Goal: Use online tool/utility: Utilize a website feature to perform a specific function

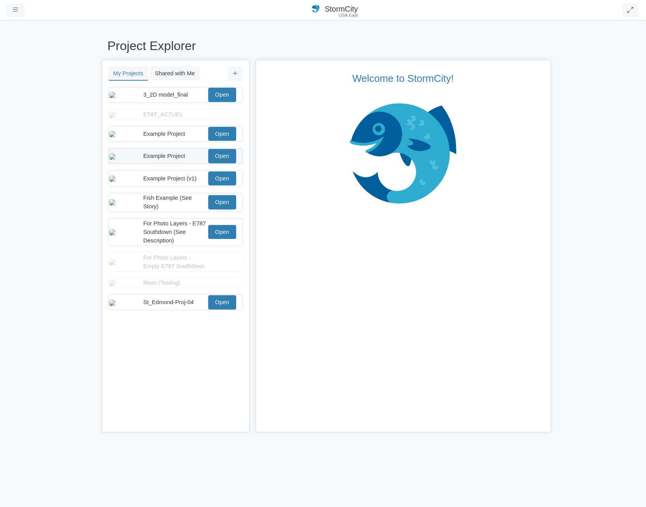
click at [165, 164] on div "Example Project Open" at bounding box center [175, 156] width 134 height 16
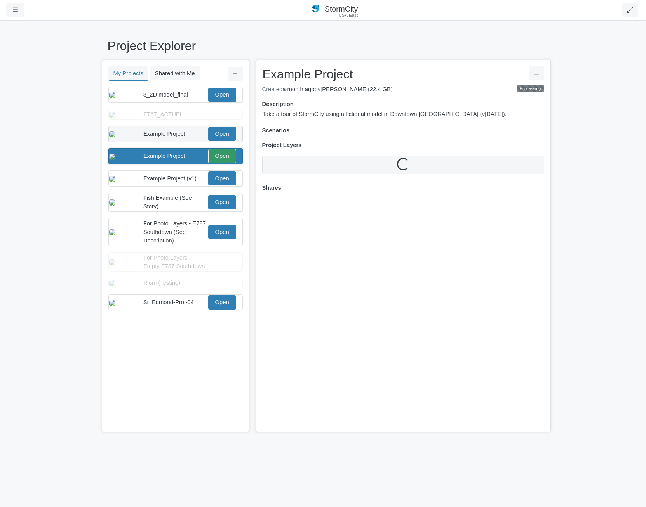
click at [181, 137] on span "Example Project" at bounding box center [164, 134] width 42 height 6
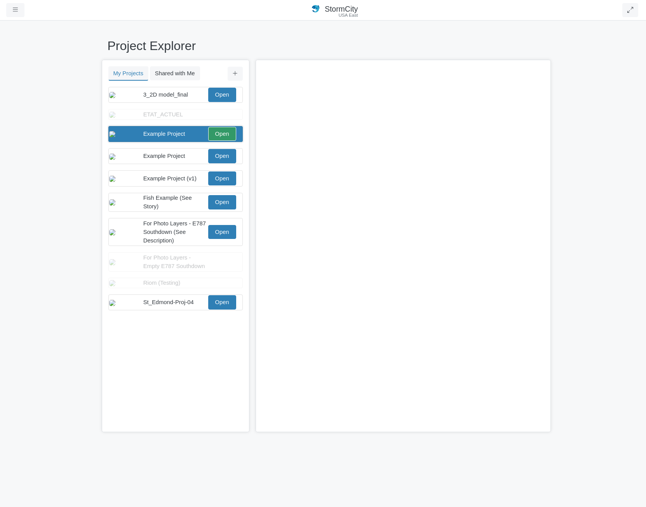
click at [168, 141] on div "Example Project Open" at bounding box center [172, 134] width 127 height 14
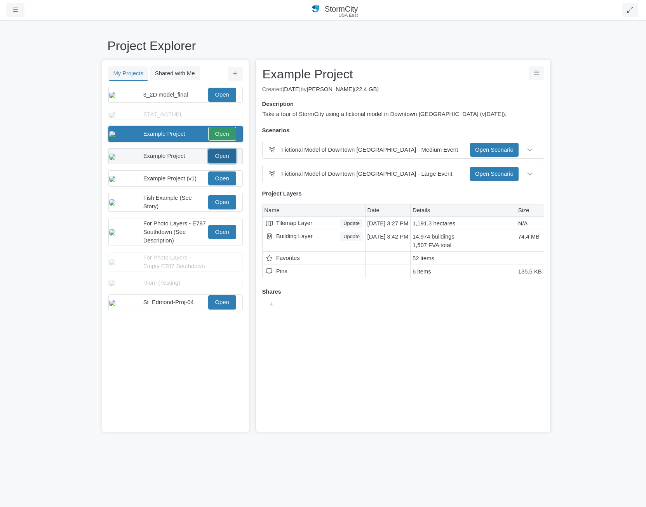
click at [213, 163] on link "Open" at bounding box center [222, 156] width 28 height 14
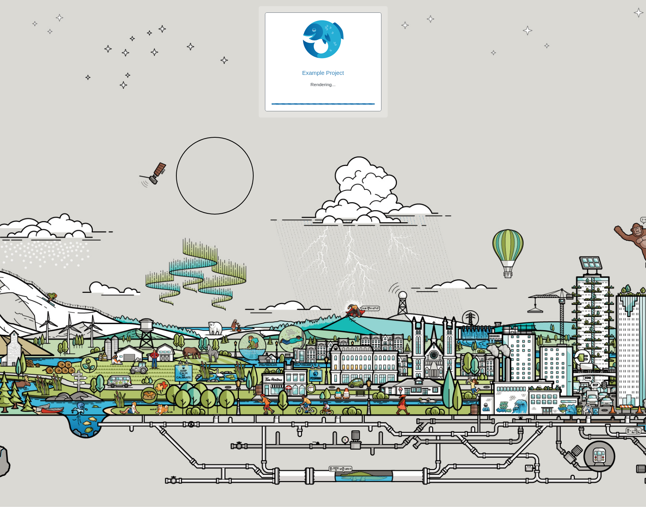
checkbox input "true"
checkbox input "false"
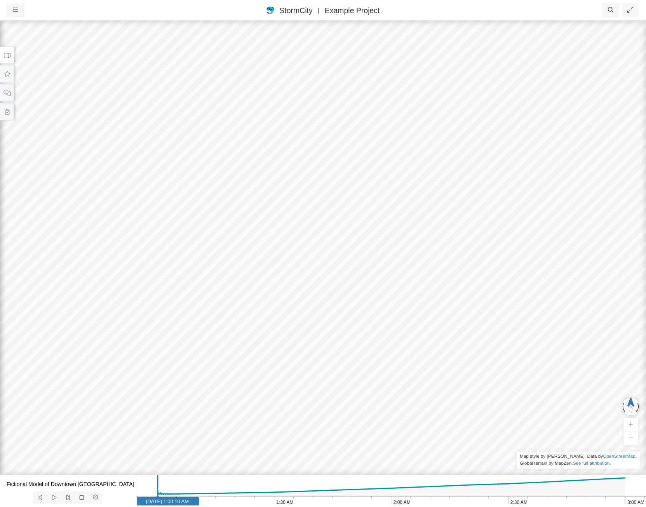
click at [5, 52] on button at bounding box center [7, 55] width 14 height 17
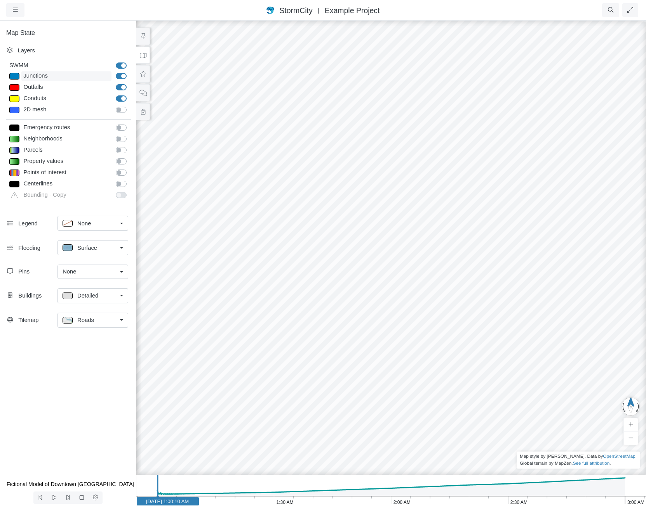
click at [68, 75] on div "Junctions" at bounding box center [66, 76] width 90 height 10
type input "Visible"
checkbox input "true"
select select "CIRCLE"
type input "7"
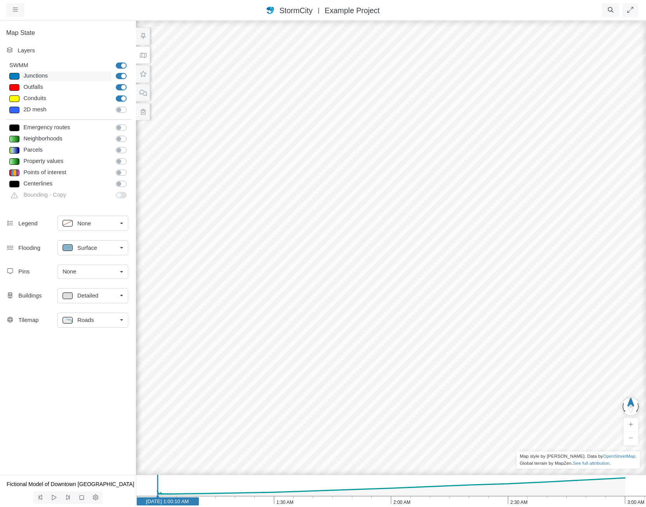
checkbox input "true"
type input "0"
select select "None"
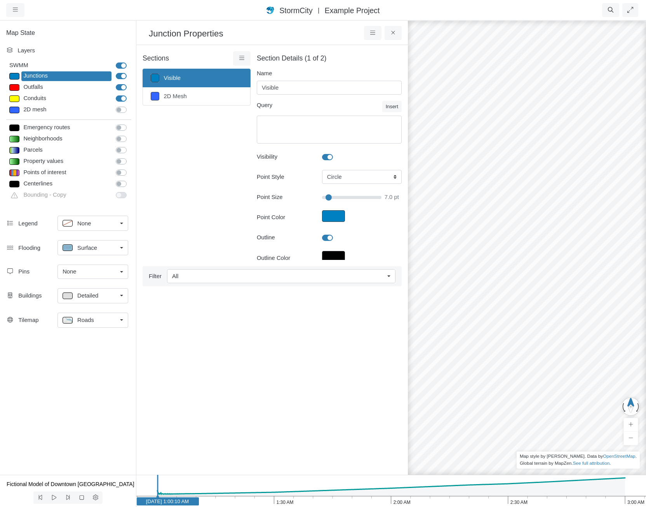
type input "7"
click at [198, 277] on div "All" at bounding box center [278, 276] width 212 height 9
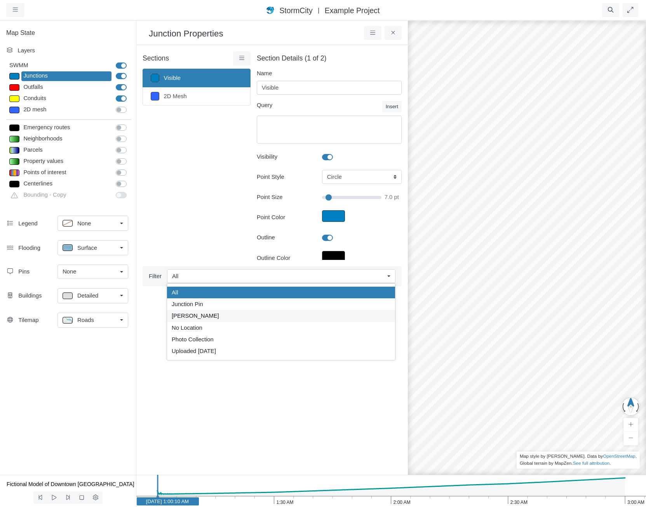
click at [197, 318] on span "[PERSON_NAME]" at bounding box center [195, 316] width 47 height 9
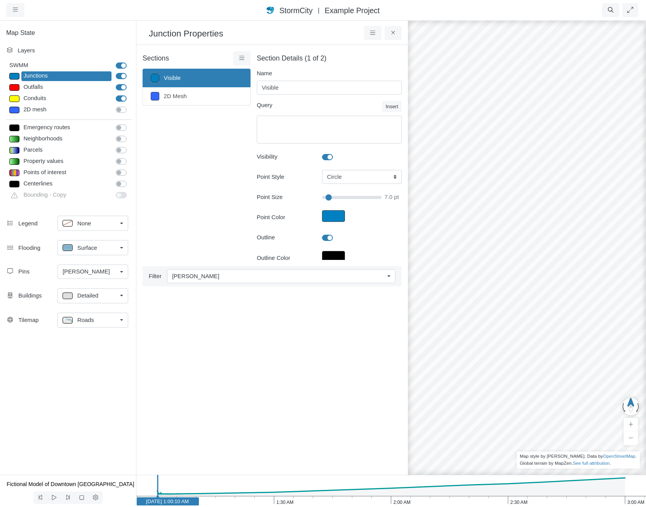
click at [199, 275] on span "[PERSON_NAME]" at bounding box center [195, 276] width 47 height 9
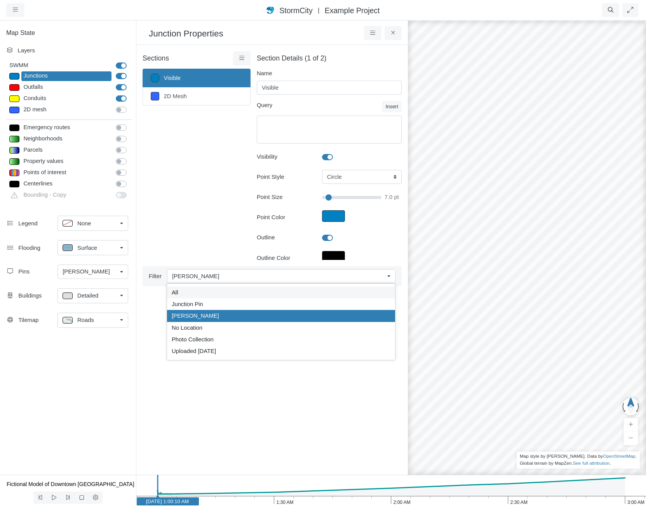
click at [204, 290] on div "All" at bounding box center [281, 292] width 219 height 9
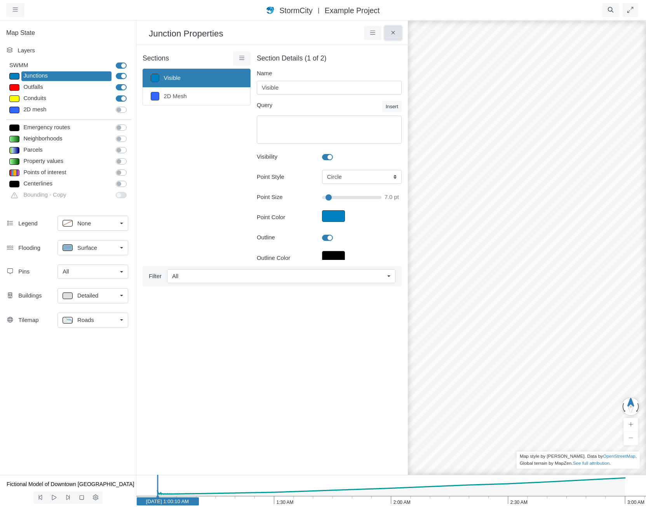
click at [395, 32] on icon at bounding box center [392, 33] width 7 height 6
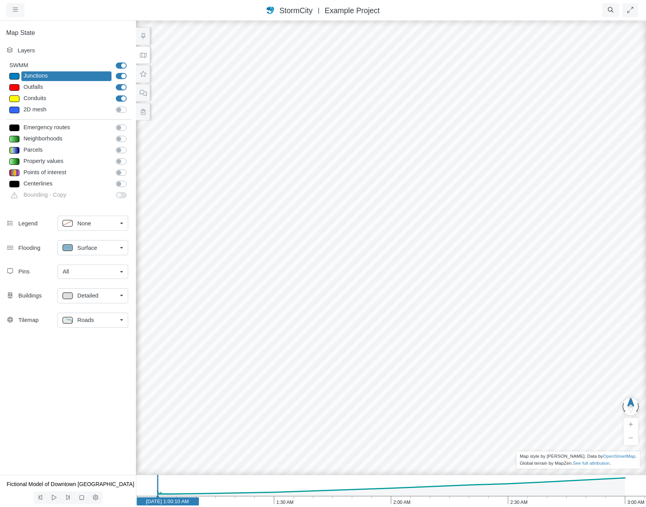
click at [96, 76] on div "Junctions" at bounding box center [66, 76] width 90 height 10
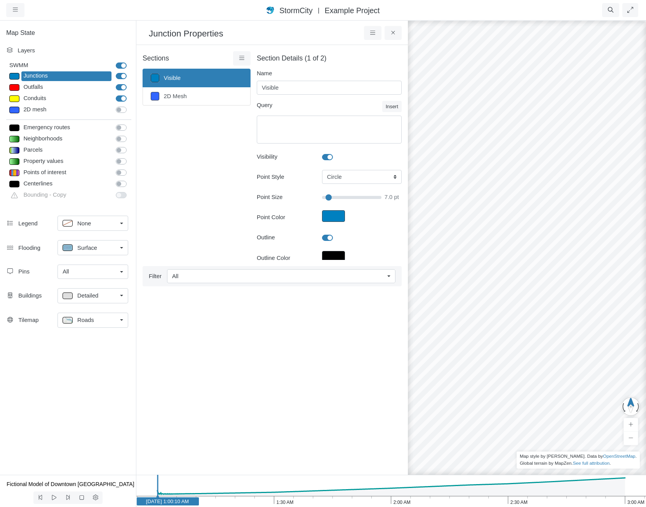
click at [100, 264] on div "Pins All None All Junction Pin Max Depth Photo Collection Uploaded Aug 14 2025 …" at bounding box center [68, 273] width 136 height 23
click at [100, 275] on div "All" at bounding box center [90, 272] width 54 height 9
click at [99, 285] on div "None" at bounding box center [93, 288] width 61 height 9
click at [391, 30] on button at bounding box center [392, 33] width 17 height 14
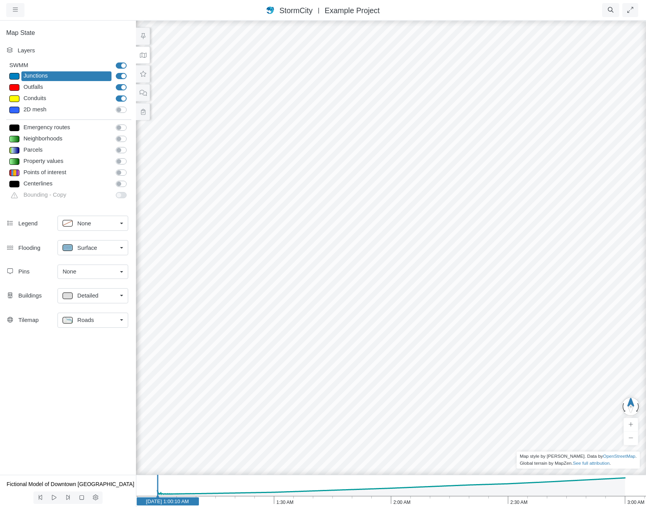
click at [82, 268] on div "None" at bounding box center [90, 272] width 54 height 9
click at [89, 299] on div "All" at bounding box center [93, 299] width 61 height 9
click at [54, 87] on div "Outfalls" at bounding box center [66, 88] width 90 height 10
select select "TRIANGLEUP"
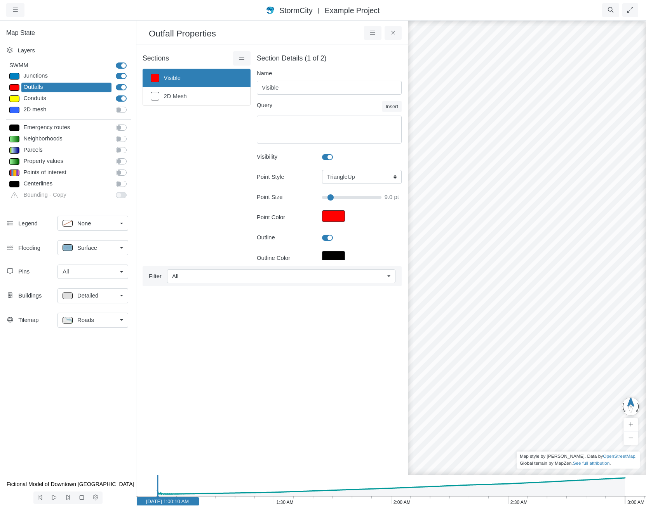
type input "9"
click at [56, 75] on div "Junctions" at bounding box center [66, 76] width 90 height 10
select select "CIRCLE"
type input "7"
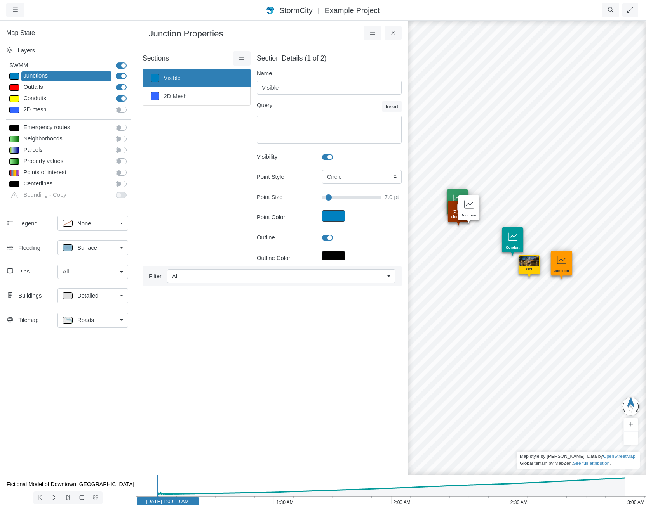
click at [469, 215] on div "Junction" at bounding box center [468, 216] width 19 height 5
click at [353, 8] on span "Example Project" at bounding box center [352, 10] width 55 height 9
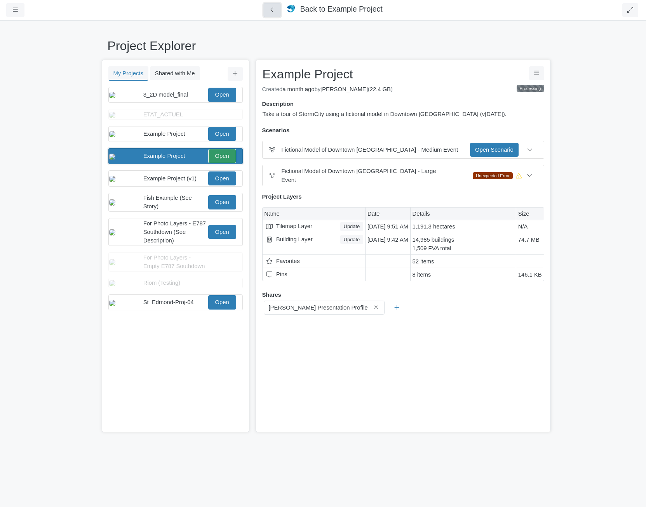
click at [278, 12] on button at bounding box center [271, 10] width 17 height 14
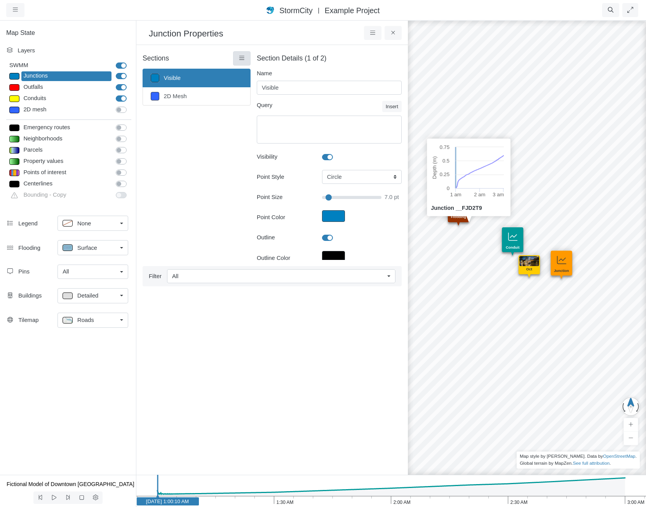
click at [240, 59] on icon at bounding box center [241, 58] width 7 height 6
click at [236, 216] on div "Sections Visible 2D Mesh Layer Details Refraction" at bounding box center [196, 238] width 108 height 375
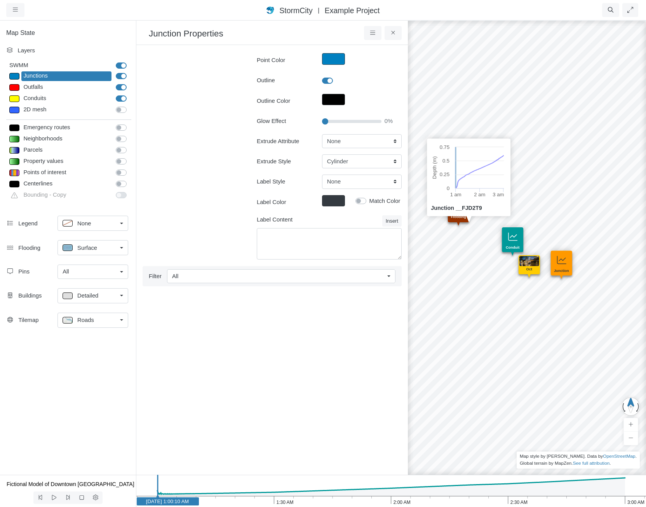
scroll to position [194, 0]
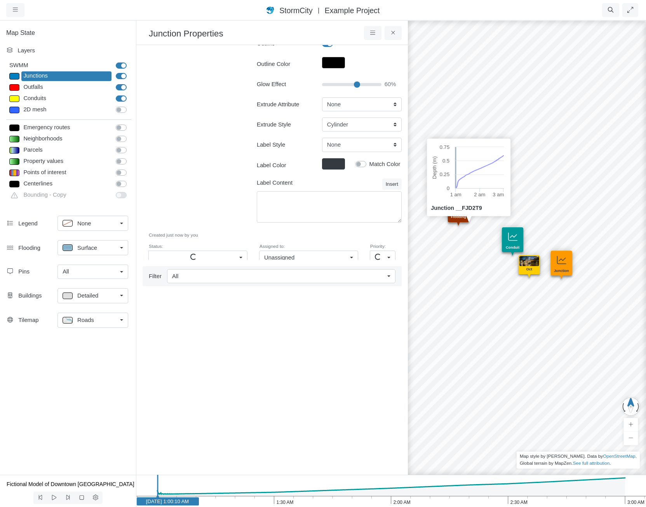
type input "60"
click at [354, 82] on input "Glow Effect" at bounding box center [351, 84] width 59 height 9
type input "7"
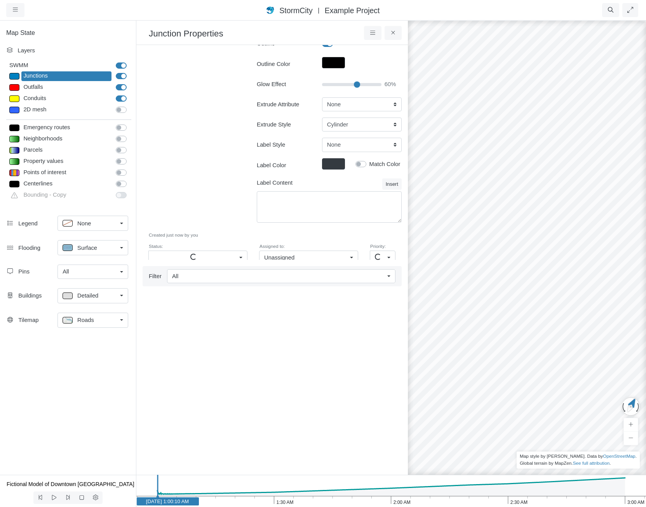
drag, startPoint x: 516, startPoint y: 305, endPoint x: 377, endPoint y: 178, distance: 188.8
drag, startPoint x: 599, startPoint y: 313, endPoint x: 259, endPoint y: 269, distance: 342.9
drag, startPoint x: 556, startPoint y: 205, endPoint x: 588, endPoint y: 257, distance: 61.7
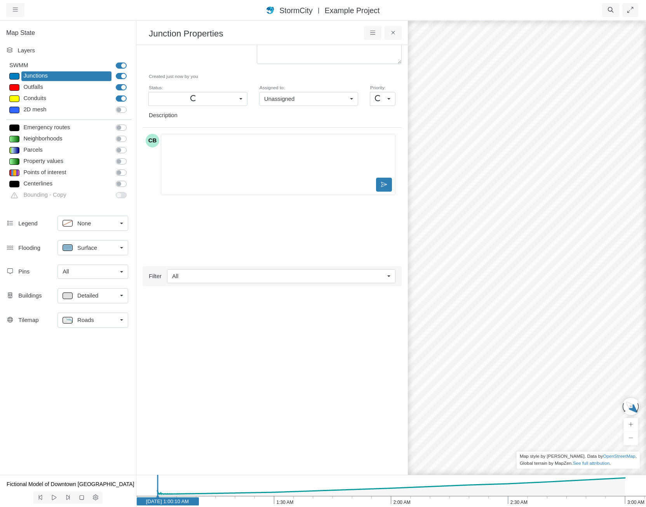
scroll to position [336, 0]
click at [290, 351] on ul at bounding box center [271, 372] width 259 height 169
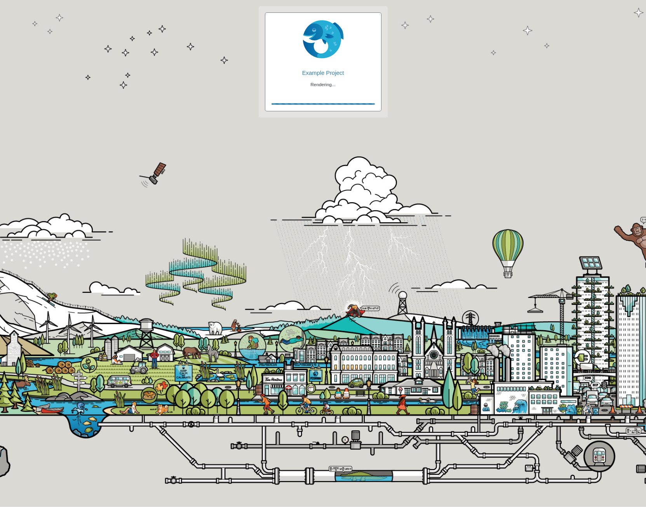
checkbox input "true"
checkbox input "false"
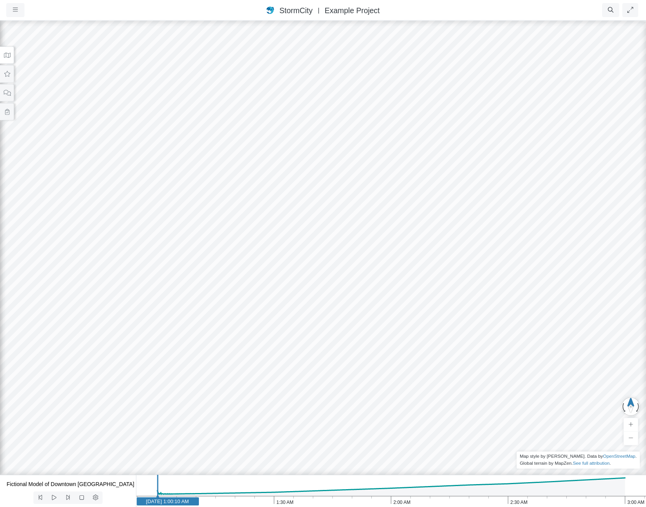
click at [2, 55] on button at bounding box center [7, 55] width 14 height 17
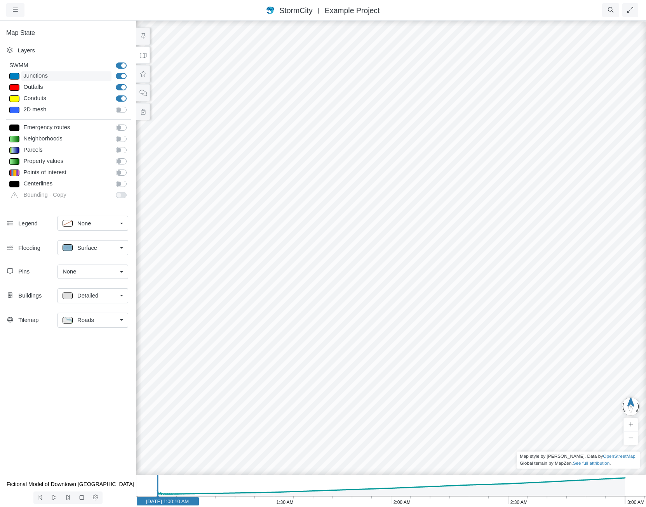
click at [69, 76] on div "Junctions" at bounding box center [66, 76] width 90 height 10
type input "Visible"
checkbox input "true"
select select "CIRCLE"
type input "7"
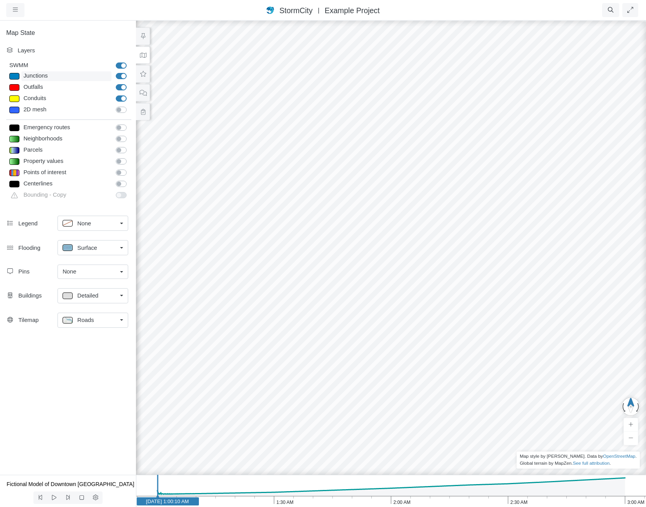
checkbox input "true"
type input "0"
type input "7"
select select "None"
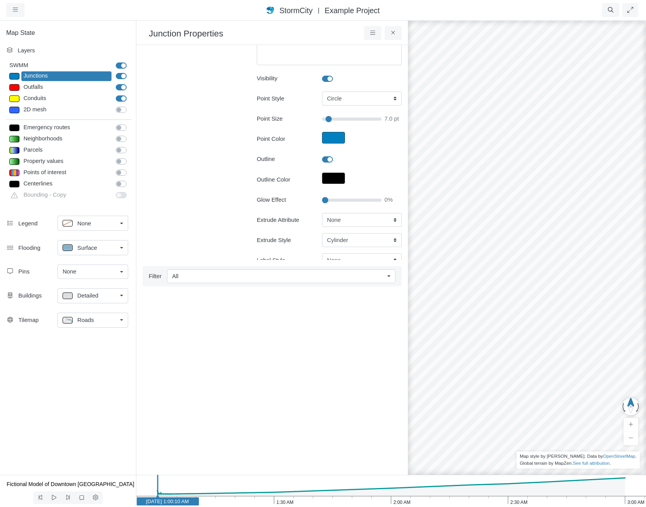
scroll to position [78, 0]
type input "35"
click at [341, 200] on input "Glow Effect" at bounding box center [351, 201] width 59 height 9
type input "7"
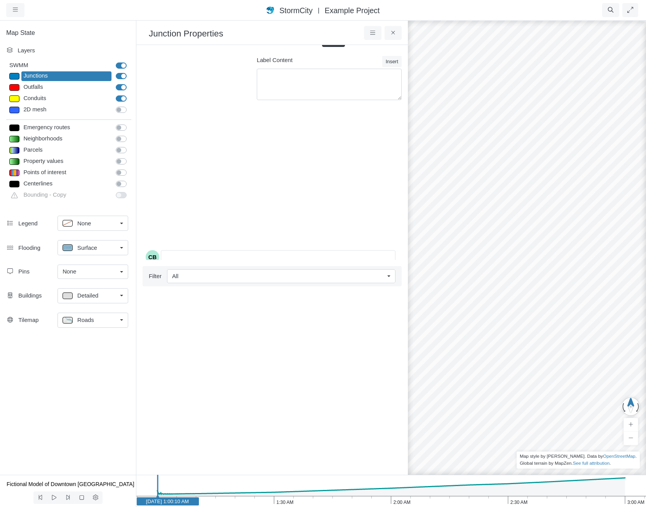
scroll to position [375, 0]
click at [393, 34] on icon at bounding box center [392, 33] width 7 height 6
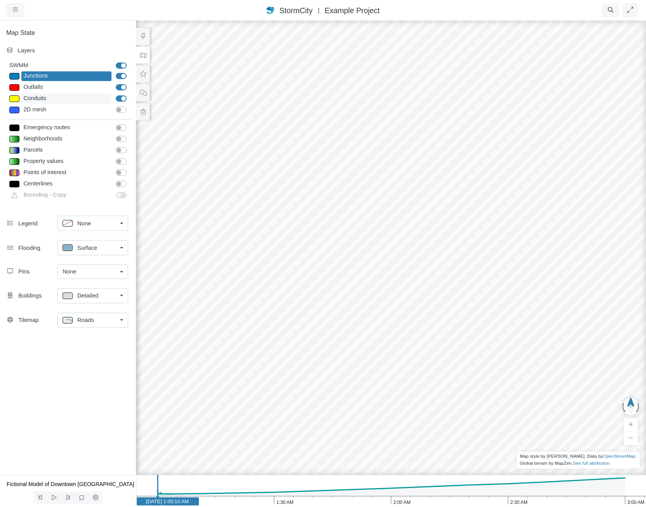
click at [77, 99] on div "Conduits" at bounding box center [66, 99] width 90 height 10
type input "2"
checkbox input "true"
type input "0"
type input "2"
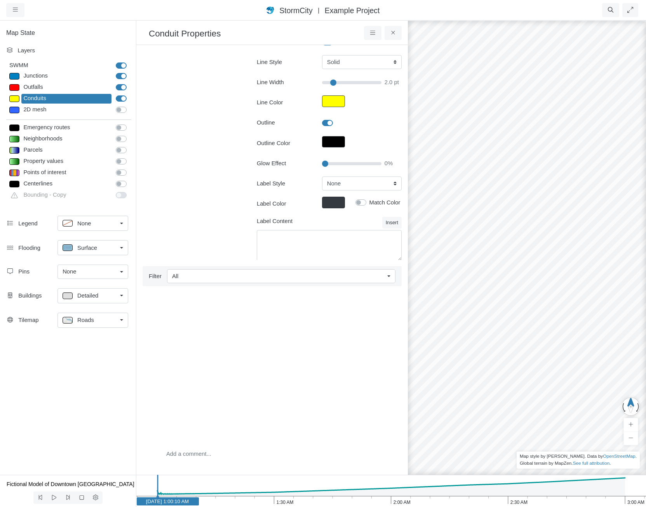
scroll to position [116, 0]
type input "30"
click at [338, 162] on input "Glow Effect" at bounding box center [351, 162] width 59 height 9
type input "2"
drag, startPoint x: 337, startPoint y: 160, endPoint x: 346, endPoint y: 162, distance: 8.3
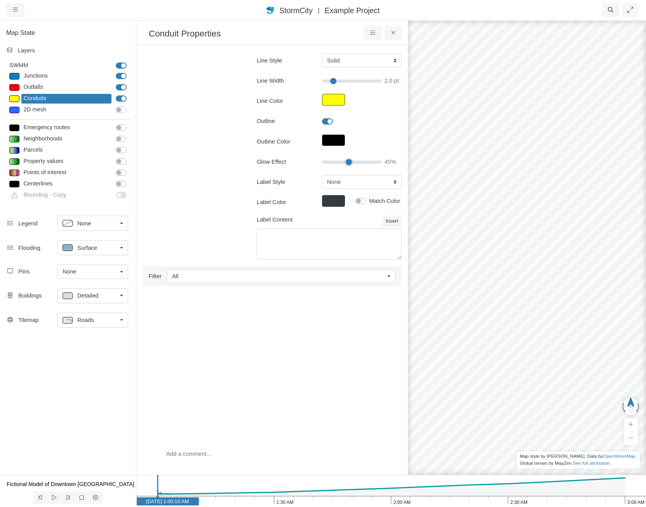
type input "45"
click at [346, 162] on input "Glow Effect" at bounding box center [351, 162] width 59 height 9
type input "2"
drag, startPoint x: 512, startPoint y: 191, endPoint x: 608, endPoint y: 254, distance: 114.9
click at [613, 254] on div at bounding box center [527, 264] width 646 height 488
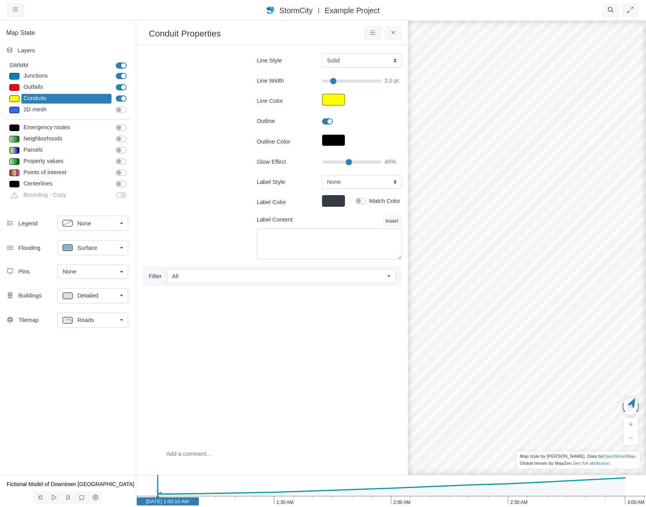
drag, startPoint x: 596, startPoint y: 284, endPoint x: 454, endPoint y: 145, distance: 198.2
click at [45, 76] on div "Junctions" at bounding box center [66, 76] width 90 height 10
select select "CIRCLE"
type input "7"
checkbox input "true"
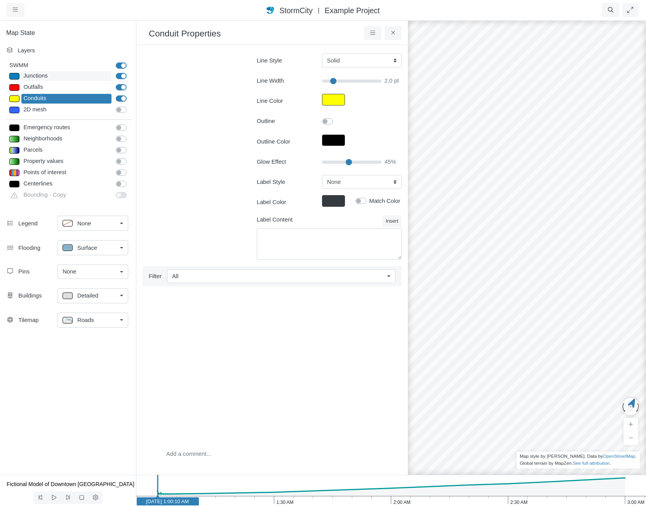
type input "35"
type input "7"
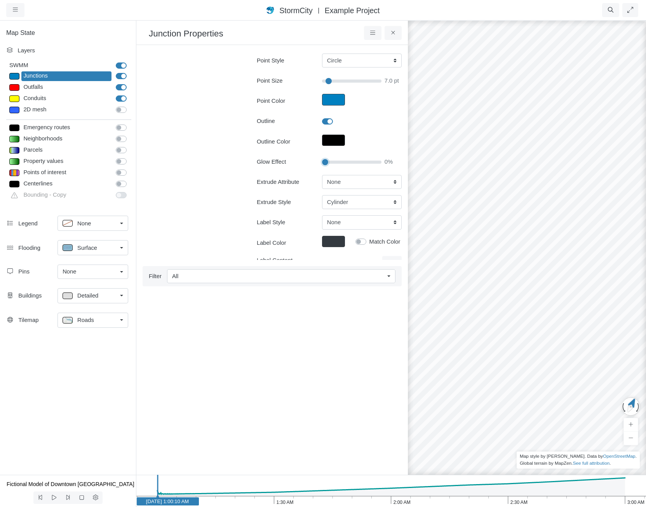
drag, startPoint x: 339, startPoint y: 162, endPoint x: 243, endPoint y: 148, distance: 96.1
type input "0"
click at [322, 158] on input "Glow Effect" at bounding box center [351, 162] width 59 height 9
click at [89, 321] on span "Roads" at bounding box center [85, 320] width 17 height 9
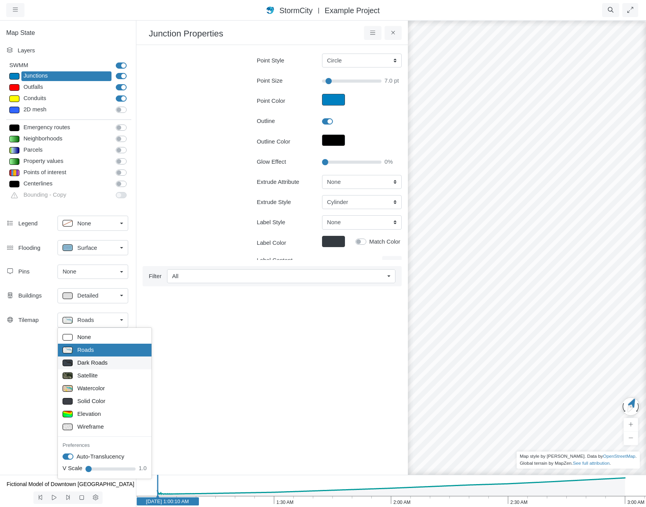
click at [104, 365] on span "Dark Roads" at bounding box center [92, 363] width 30 height 9
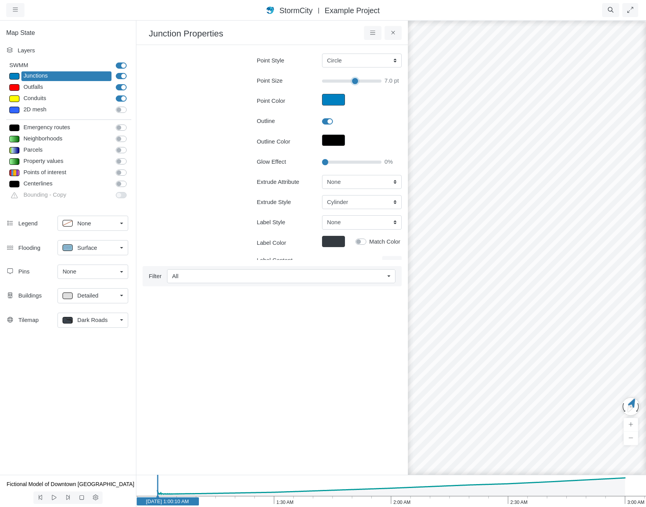
click at [351, 80] on input "Point Size" at bounding box center [351, 81] width 59 height 9
type input "35"
click at [337, 100] on button "Point Color" at bounding box center [333, 100] width 23 height 12
type input "#0080c0ff"
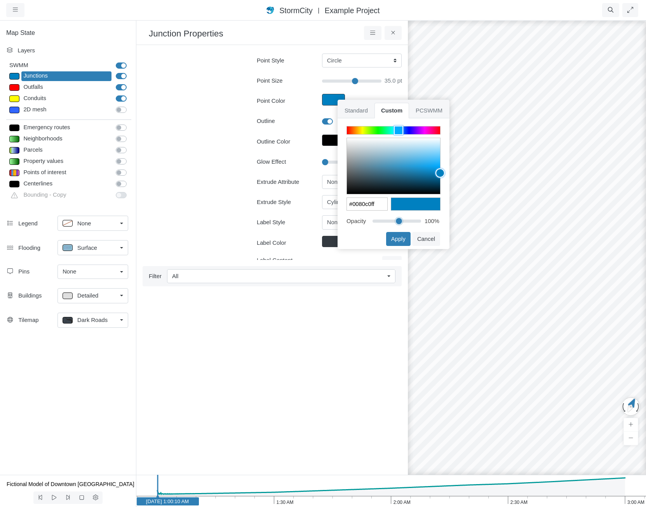
type input "55"
click at [399, 220] on input "range" at bounding box center [396, 220] width 49 height 9
type input "#0080c08c"
click at [400, 236] on button "Apply" at bounding box center [398, 239] width 24 height 14
type input "35"
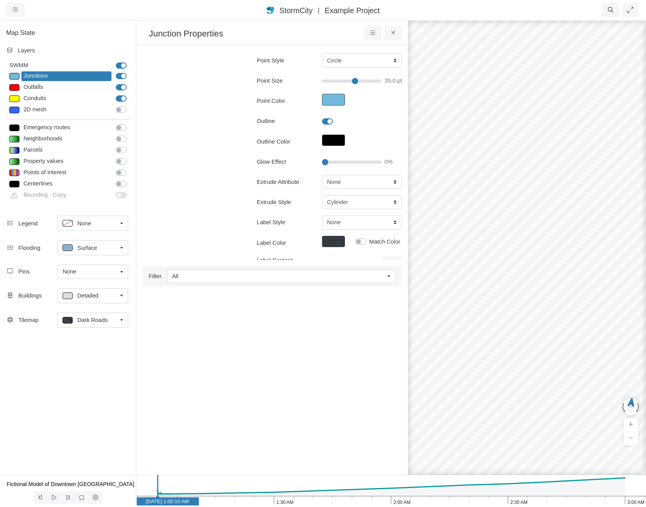
drag, startPoint x: 535, startPoint y: 357, endPoint x: 606, endPoint y: 318, distance: 81.5
drag, startPoint x: 611, startPoint y: 126, endPoint x: 561, endPoint y: 158, distance: 58.7
click at [342, 180] on select "None Fixed Height X-Coordinate Y-Coordinate Invert El. Depth Initial Depth Surc…" at bounding box center [362, 182] width 80 height 14
select select "Fixed Height"
click at [322, 175] on select "None Fixed Height X-Coordinate Y-Coordinate Invert El. Depth Initial Depth Surc…" at bounding box center [362, 182] width 80 height 14
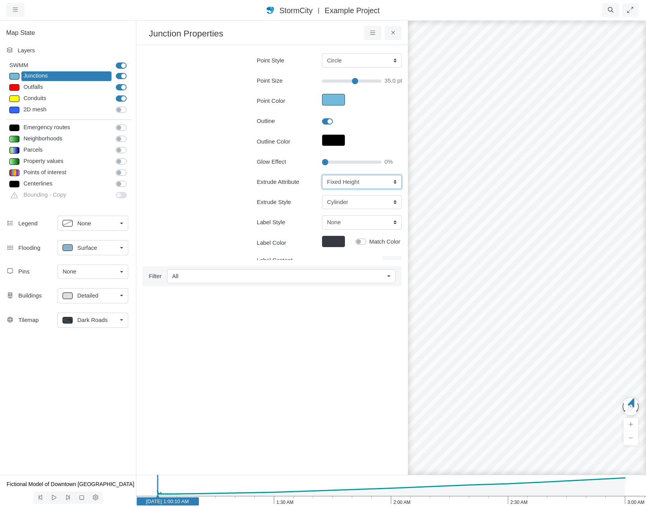
type input "10"
click at [341, 201] on input "10" at bounding box center [349, 202] width 54 height 14
type input "100"
click at [368, 318] on ul at bounding box center [271, 372] width 259 height 169
type input "10"
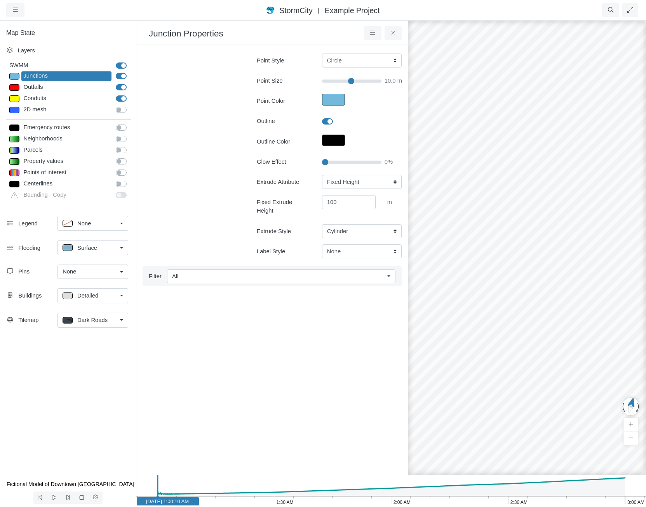
drag, startPoint x: 488, startPoint y: 164, endPoint x: 520, endPoint y: 174, distance: 33.0
click at [108, 253] on link "Surface" at bounding box center [92, 247] width 71 height 15
click at [102, 302] on div "Isopleth" at bounding box center [93, 304] width 61 height 10
click at [431, 504] on icon "3:00 AM 2:30 AM 2:00 AM 1:30 AM 1:00 AM Jan 1, 2020 1:00:10 AM" at bounding box center [391, 491] width 510 height 32
click at [604, 497] on icon "3:00 AM 2:30 AM 2:00 AM 1:30 AM 1:00 AM Jan 1, 2020 2:10:20 AM" at bounding box center [391, 491] width 510 height 32
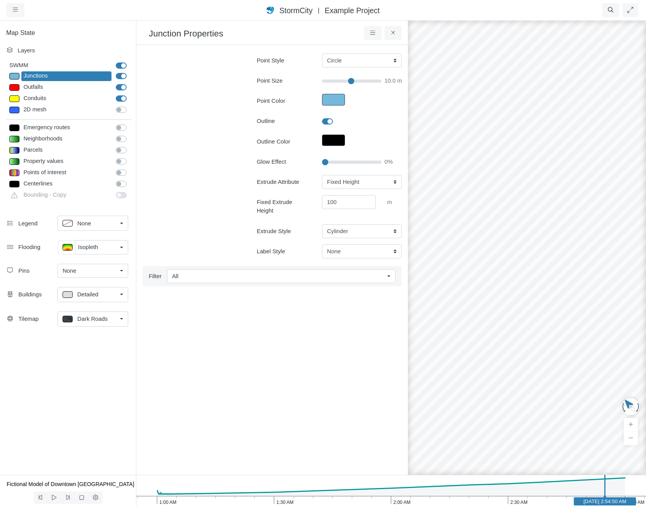
drag, startPoint x: 452, startPoint y: 342, endPoint x: 740, endPoint y: 356, distance: 288.4
drag, startPoint x: 507, startPoint y: 343, endPoint x: 554, endPoint y: 349, distance: 47.4
click at [554, 349] on div at bounding box center [527, 264] width 646 height 488
drag, startPoint x: 506, startPoint y: 380, endPoint x: 493, endPoint y: 378, distance: 12.6
drag, startPoint x: 453, startPoint y: 378, endPoint x: 555, endPoint y: 370, distance: 102.1
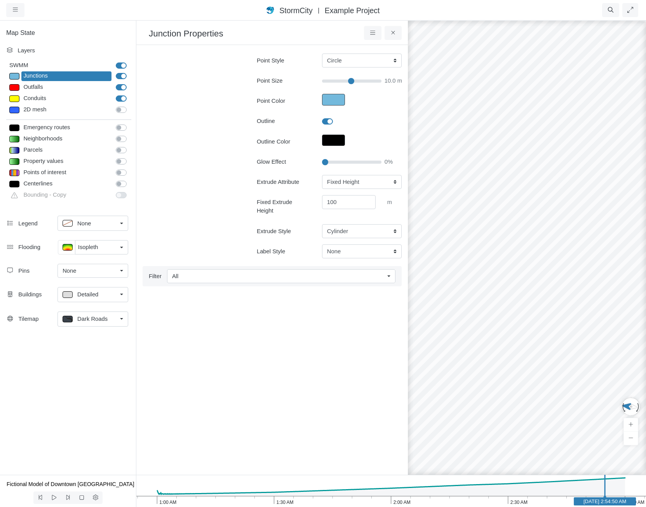
click at [555, 370] on div at bounding box center [527, 264] width 646 height 488
drag, startPoint x: 520, startPoint y: 325, endPoint x: 489, endPoint y: 335, distance: 32.1
click at [450, 312] on div at bounding box center [527, 264] width 646 height 488
click at [202, 349] on ul at bounding box center [271, 372] width 259 height 169
click at [539, 370] on div at bounding box center [527, 264] width 646 height 488
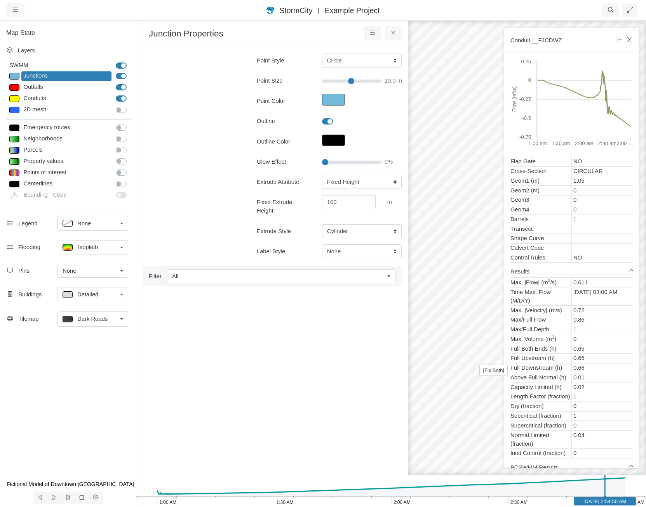
scroll to position [155, 0]
click at [371, 502] on icon "3:00 AM 2:30 AM 2:00 AM 1:30 AM 1:00 AM Jan 1, 2020 2:54:50 AM" at bounding box center [391, 491] width 510 height 32
click at [276, 496] on icon "3:00 AM 2:30 AM 2:00 AM 1:30 AM 1:00 AM Jan 1, 2020 1:55:00 AM" at bounding box center [391, 491] width 510 height 32
drag, startPoint x: 462, startPoint y: 448, endPoint x: 459, endPoint y: 251, distance: 196.5
click at [459, 251] on div at bounding box center [527, 264] width 646 height 488
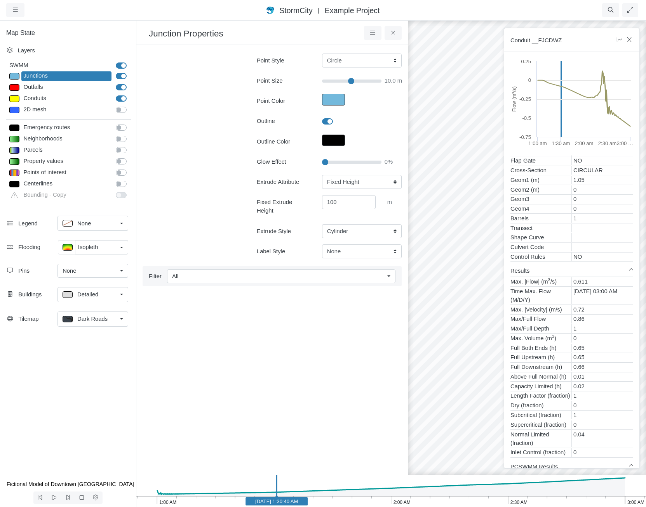
drag, startPoint x: 440, startPoint y: 389, endPoint x: 468, endPoint y: 500, distance: 114.2
click at [50, 497] on button at bounding box center [54, 498] width 14 height 12
click at [50, 497] on icon at bounding box center [53, 498] width 7 height 6
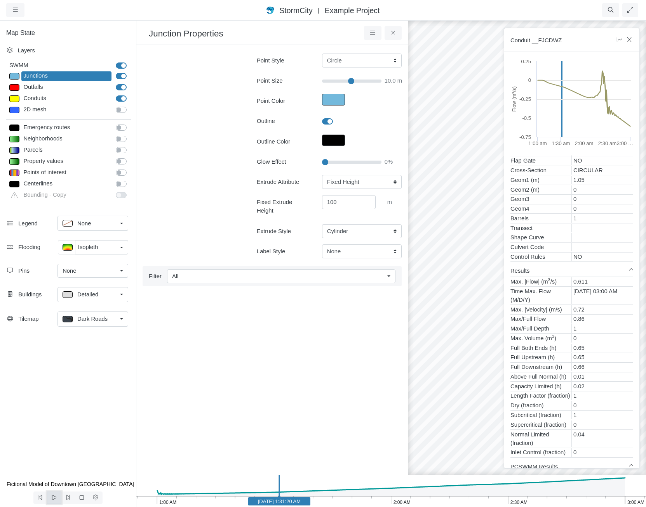
click at [50, 497] on icon at bounding box center [53, 498] width 7 height 6
click at [59, 500] on button at bounding box center [54, 498] width 14 height 12
click at [58, 500] on button at bounding box center [54, 498] width 14 height 12
click at [73, 498] on button at bounding box center [68, 498] width 14 height 12
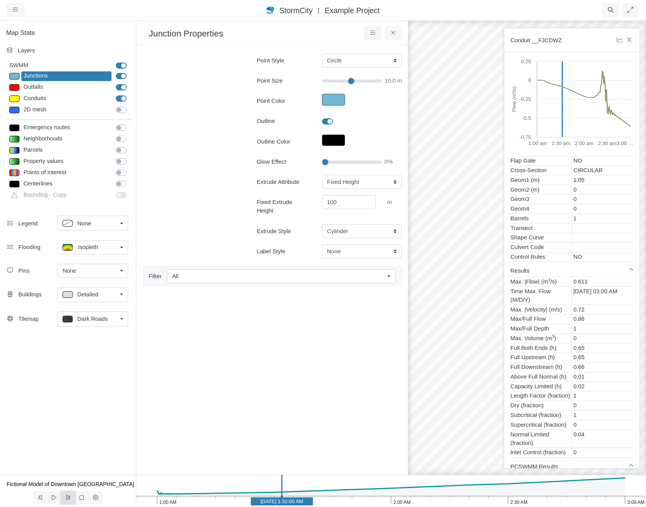
click at [73, 498] on button at bounding box center [68, 498] width 14 height 12
click at [51, 495] on icon at bounding box center [53, 498] width 7 height 6
click at [83, 499] on icon at bounding box center [81, 498] width 7 height 6
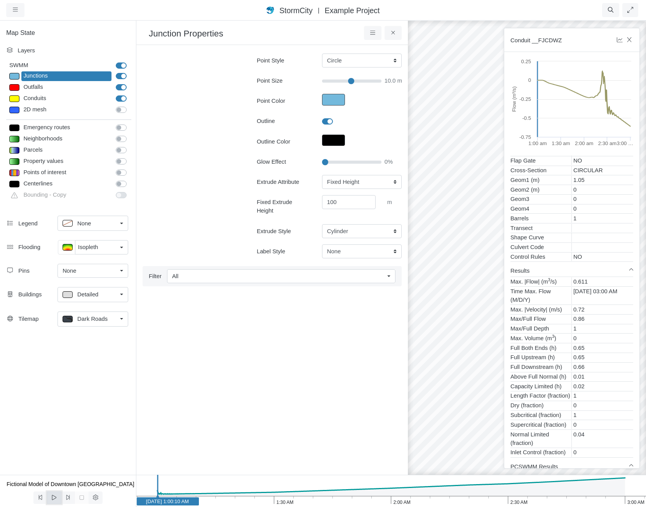
click at [57, 497] on icon at bounding box center [53, 498] width 7 height 6
click at [55, 500] on icon at bounding box center [53, 498] width 7 height 6
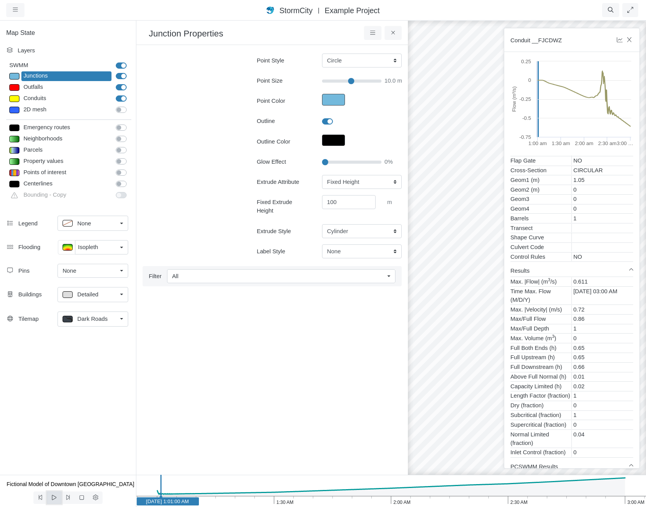
click at [55, 500] on icon at bounding box center [53, 498] width 7 height 6
click at [54, 495] on span at bounding box center [53, 498] width 7 height 6
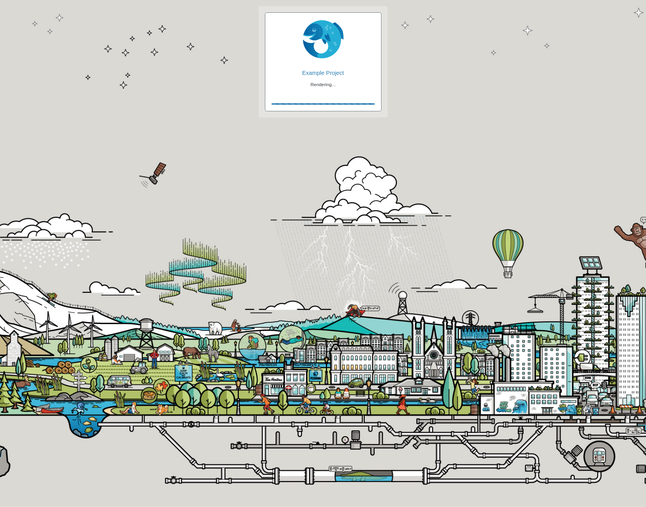
checkbox input "true"
checkbox input "false"
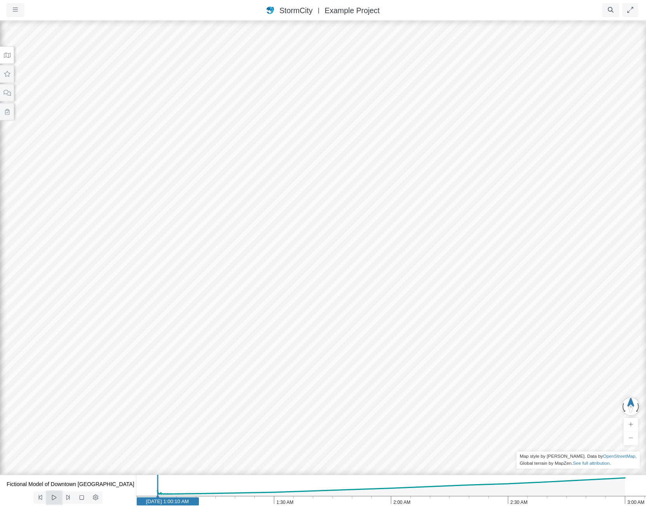
click at [54, 496] on icon at bounding box center [53, 498] width 7 height 6
click at [50, 499] on button at bounding box center [54, 498] width 14 height 12
click at [50, 498] on button at bounding box center [54, 498] width 14 height 12
drag, startPoint x: 165, startPoint y: 503, endPoint x: 145, endPoint y: 503, distance: 20.6
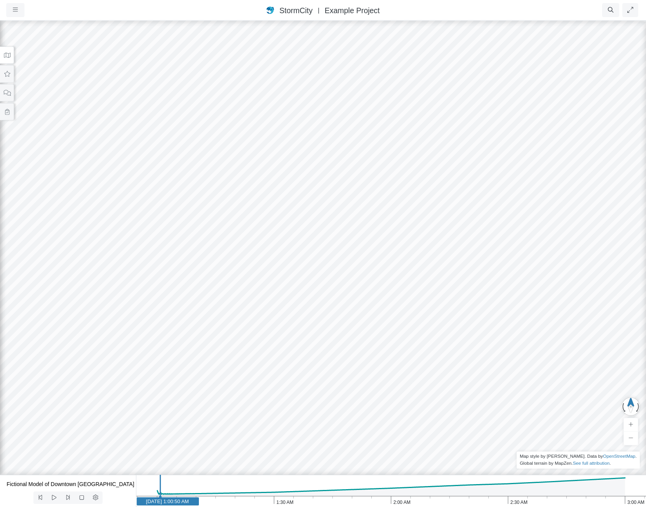
click at [146, 503] on text "[DATE] 1:00:50 AM" at bounding box center [167, 502] width 43 height 6
click at [54, 498] on icon at bounding box center [53, 498] width 7 height 6
click at [54, 497] on icon at bounding box center [53, 498] width 7 height 6
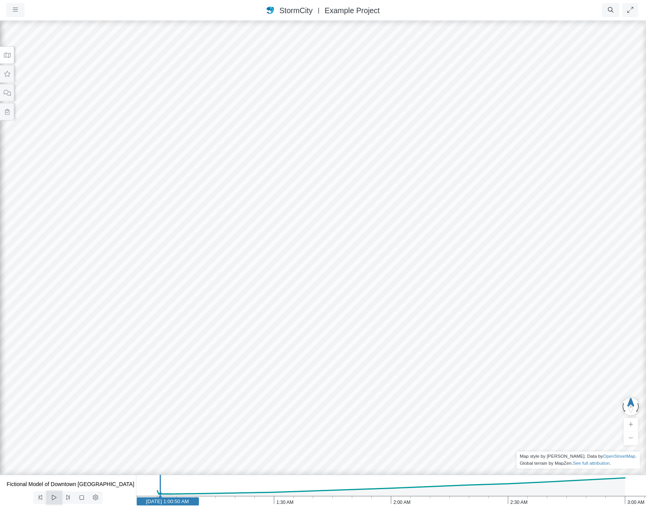
click at [54, 497] on icon at bounding box center [53, 498] width 7 height 6
click at [83, 500] on icon at bounding box center [82, 498] width 4 height 4
click at [52, 499] on icon at bounding box center [53, 498] width 7 height 6
click at [53, 499] on icon at bounding box center [53, 498] width 7 height 6
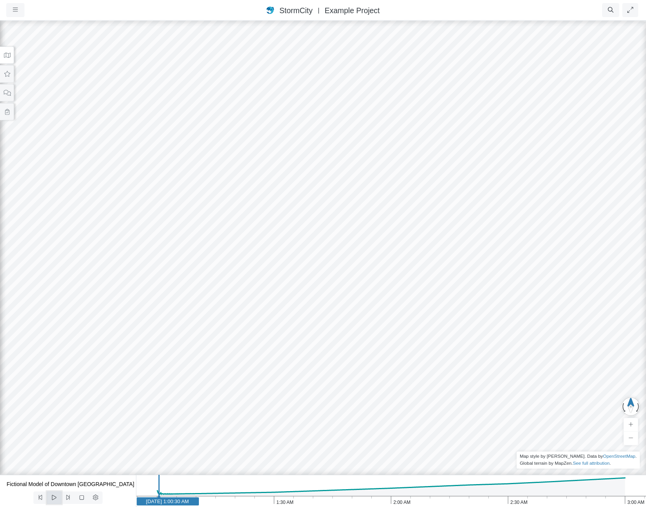
click at [53, 499] on icon at bounding box center [53, 498] width 7 height 6
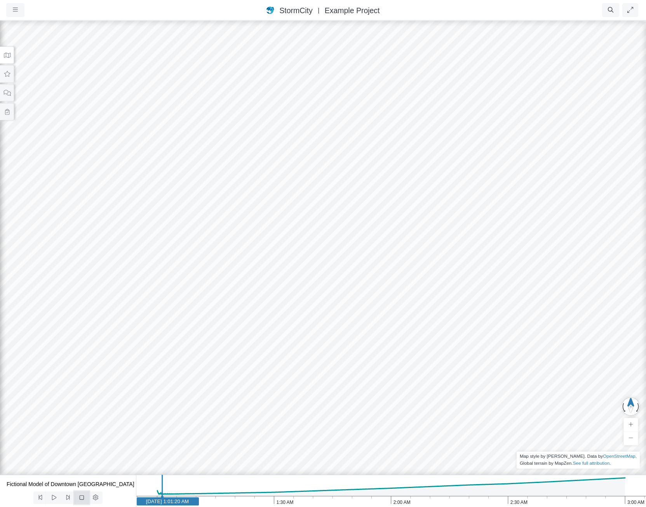
click at [80, 501] on span at bounding box center [81, 498] width 7 height 6
click at [54, 499] on icon at bounding box center [53, 498] width 7 height 6
click at [55, 498] on icon at bounding box center [53, 498] width 7 height 6
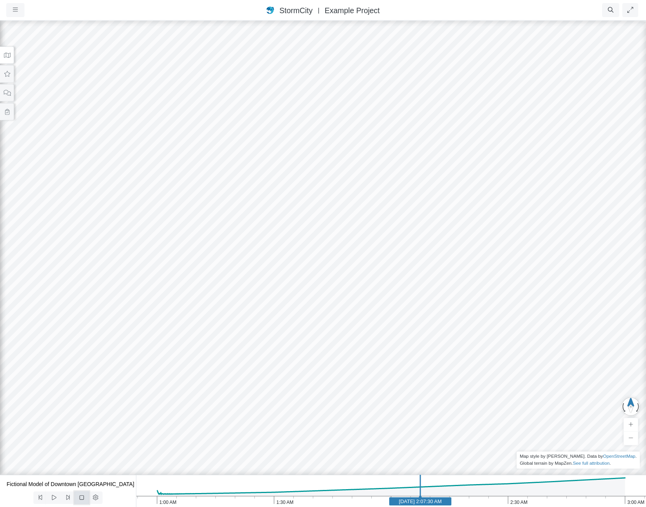
click at [81, 501] on span at bounding box center [81, 498] width 7 height 6
click at [49, 498] on button at bounding box center [54, 498] width 14 height 12
click at [79, 498] on icon at bounding box center [81, 498] width 7 height 6
drag, startPoint x: 547, startPoint y: 500, endPoint x: 540, endPoint y: 498, distance: 8.0
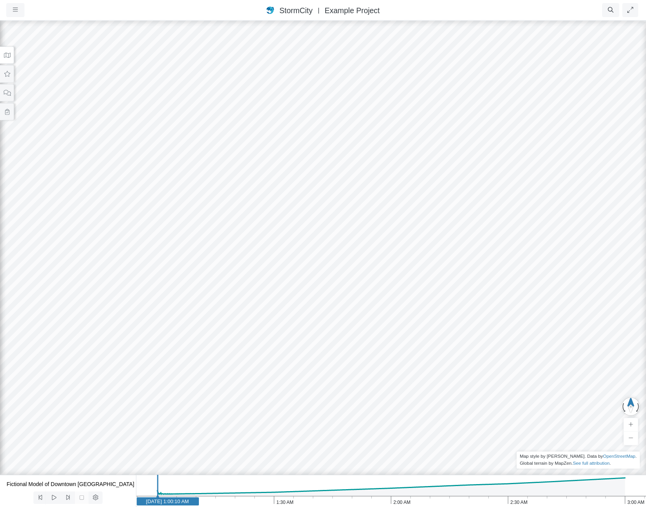
click at [547, 500] on icon "3:00 AM 2:30 AM 2:00 AM 1:30 AM 1:00 AM Jan 1, 2020 1:00:10 AM" at bounding box center [391, 491] width 510 height 32
click at [51, 498] on icon at bounding box center [53, 498] width 7 height 6
click at [53, 492] on button at bounding box center [54, 498] width 14 height 12
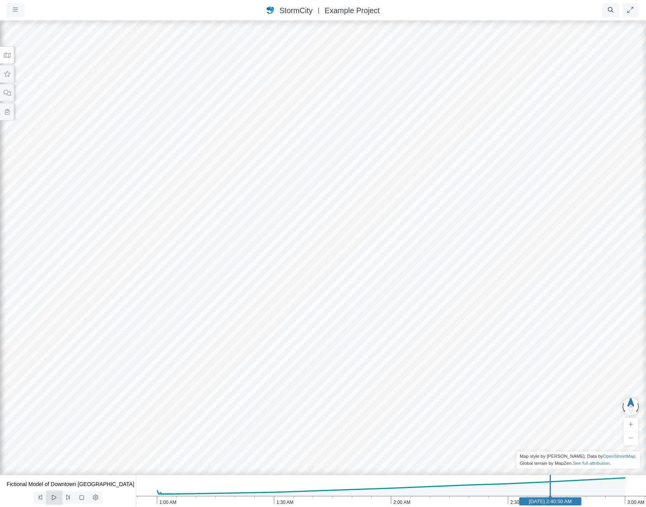
click at [53, 492] on button at bounding box center [54, 498] width 14 height 12
click at [85, 500] on icon at bounding box center [81, 498] width 7 height 6
click at [320, 7] on span "|" at bounding box center [318, 10] width 8 height 7
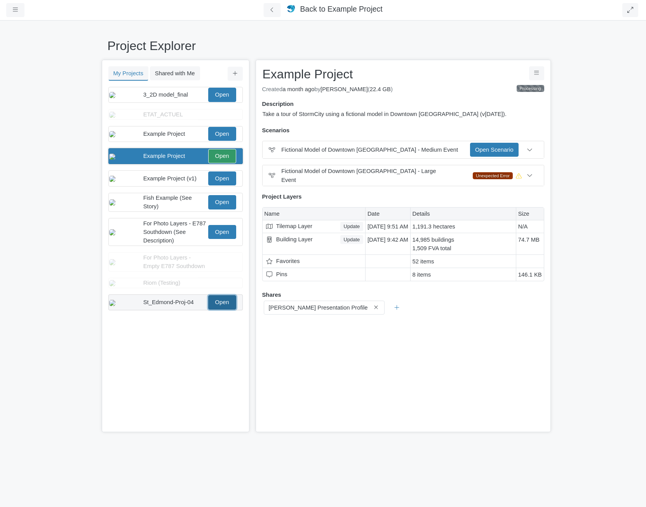
click at [213, 309] on link "Open" at bounding box center [222, 302] width 28 height 14
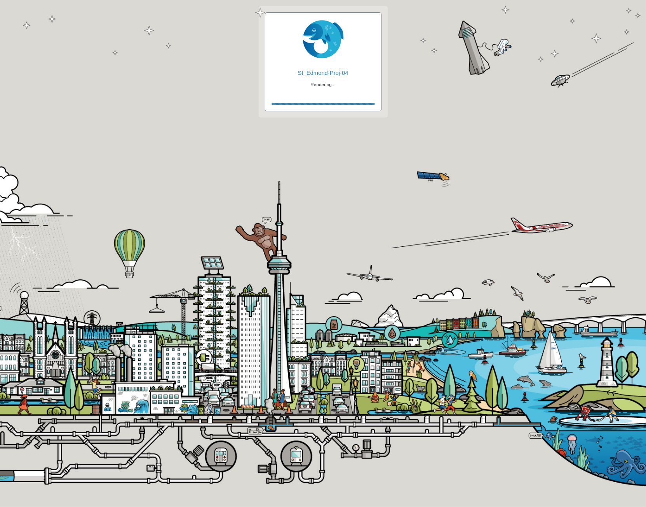
checkbox input "true"
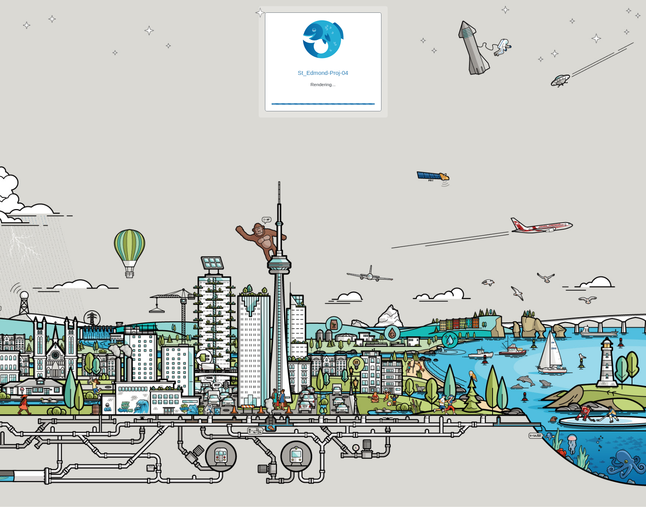
checkbox input "true"
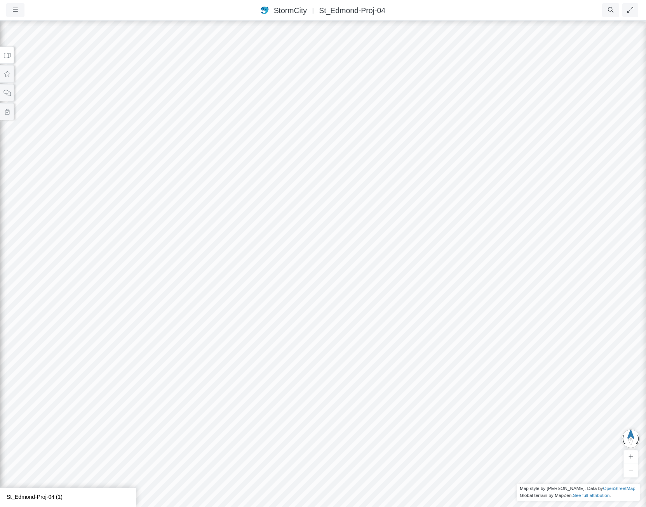
click at [12, 57] on button at bounding box center [7, 55] width 14 height 17
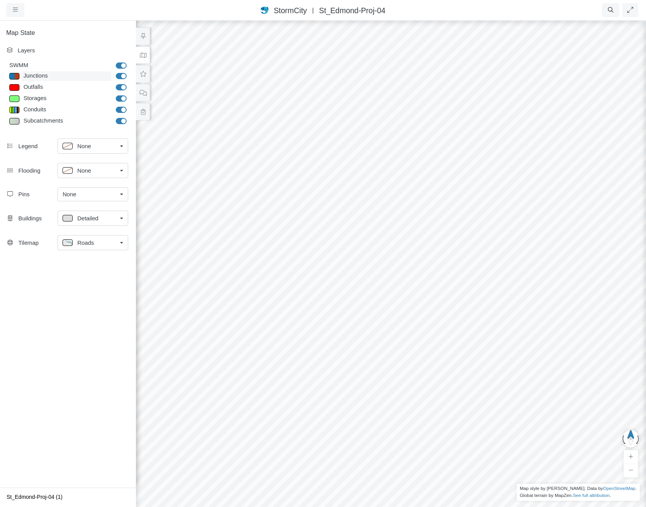
click at [35, 73] on div "Junctions" at bounding box center [66, 76] width 90 height 10
type input "Visible"
checkbox input "true"
select select "CIRCLE"
type input "7"
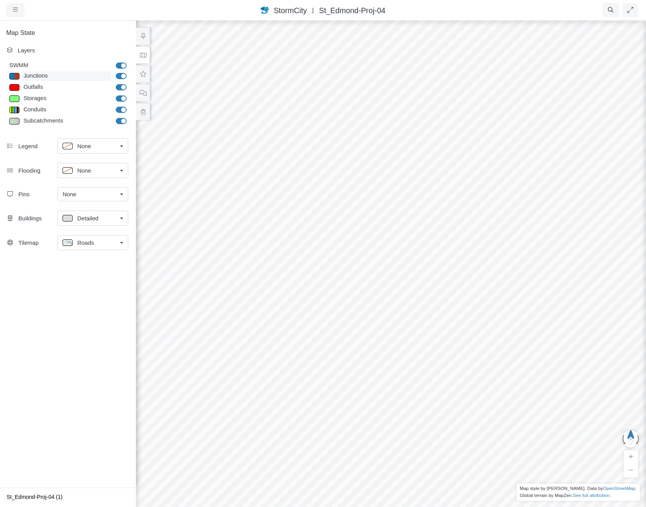
checkbox input "true"
type input "0"
select select "None"
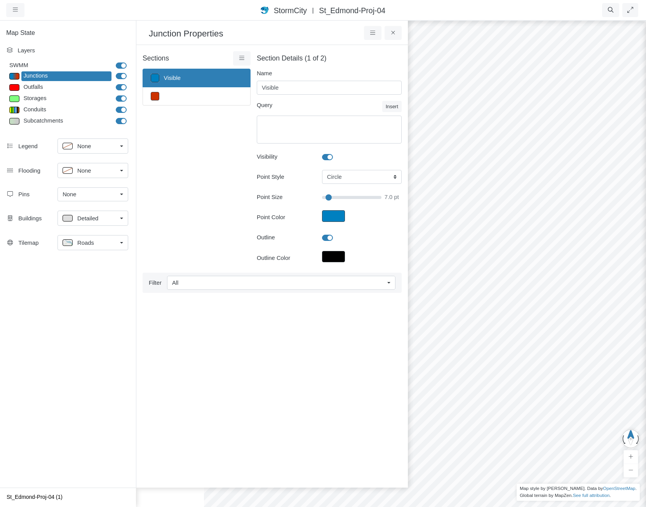
type input "7"
click at [327, 218] on button "Point Color" at bounding box center [333, 216] width 23 height 12
type input "#0080c0ff"
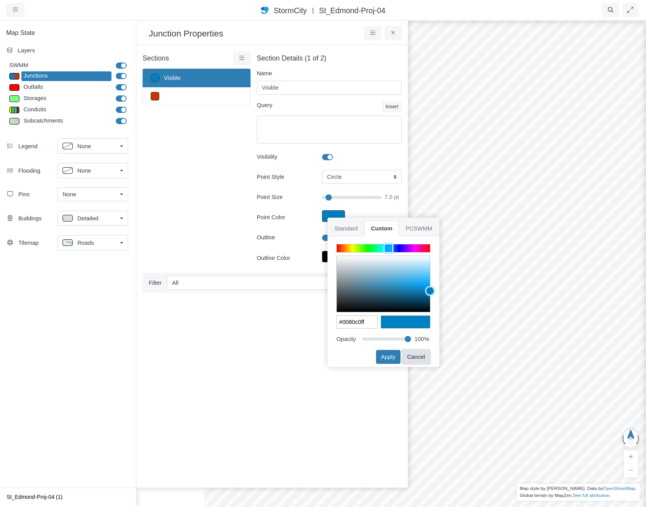
click at [417, 356] on button "Cancel" at bounding box center [416, 357] width 28 height 14
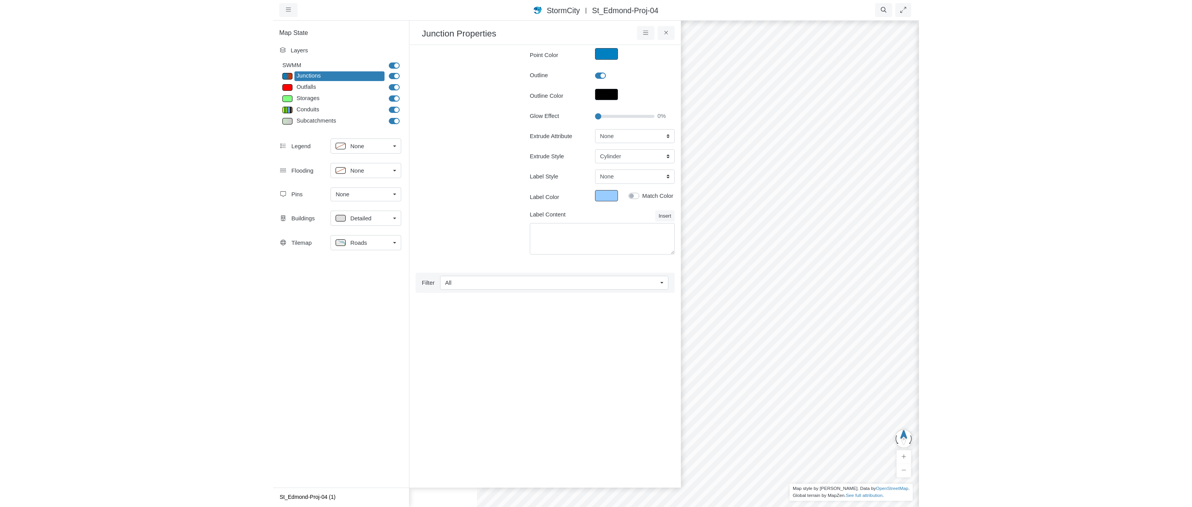
scroll to position [155, 0]
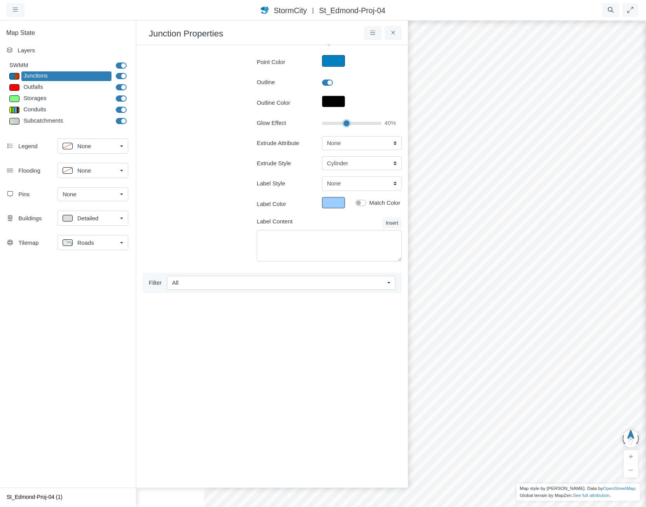
type input "40"
click at [342, 120] on input "Glow Effect" at bounding box center [351, 123] width 59 height 9
type input "7"
type input "55"
click at [350, 123] on input "Glow Effect" at bounding box center [351, 123] width 59 height 9
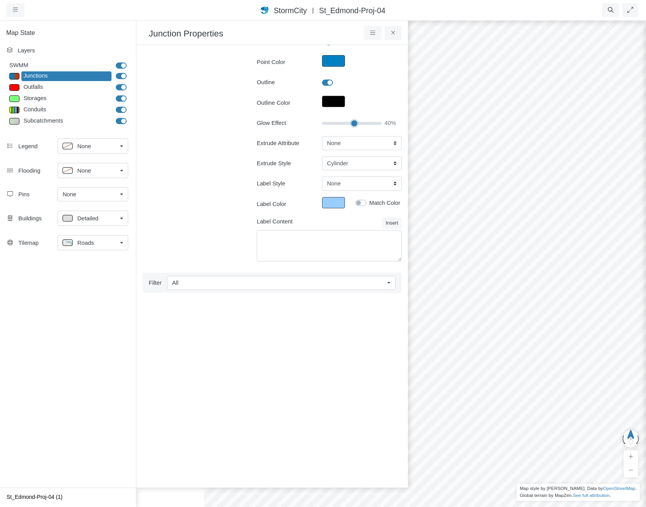
type input "7"
type input "80"
click at [363, 123] on input "Glow Effect" at bounding box center [351, 123] width 59 height 9
type input "7"
drag, startPoint x: 526, startPoint y: 300, endPoint x: 419, endPoint y: 272, distance: 110.3
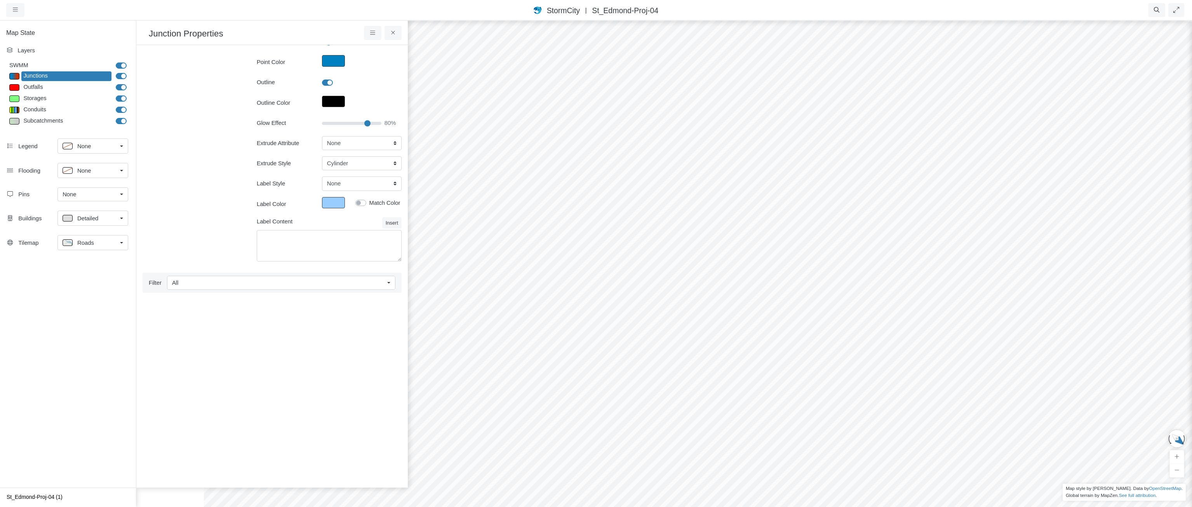
drag, startPoint x: 875, startPoint y: 335, endPoint x: 404, endPoint y: 172, distance: 498.6
click at [592, 15] on span "St_Edmond-Proj-04" at bounding box center [625, 10] width 66 height 9
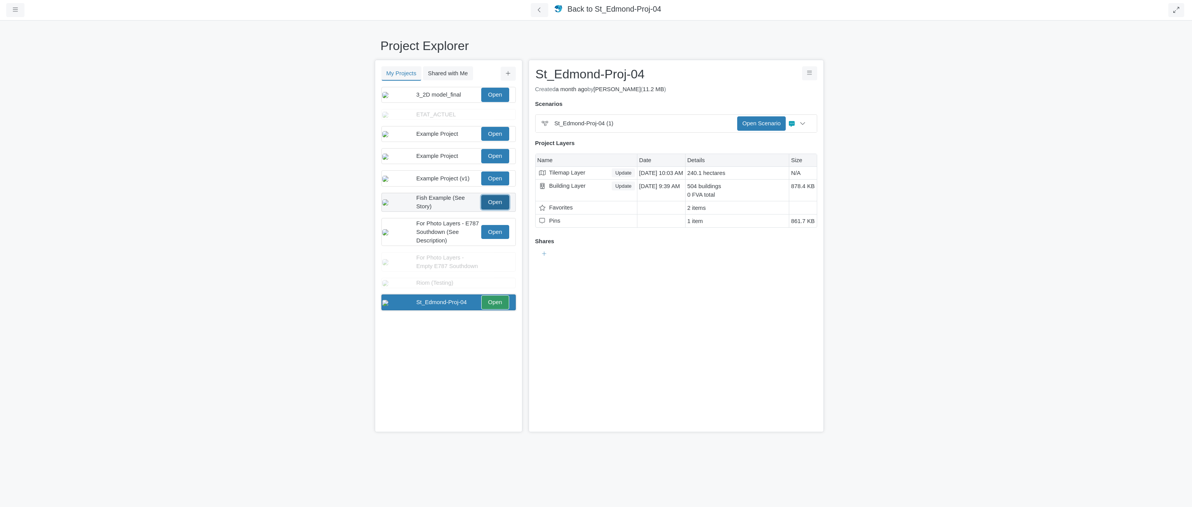
click at [486, 209] on link "Open" at bounding box center [495, 202] width 28 height 14
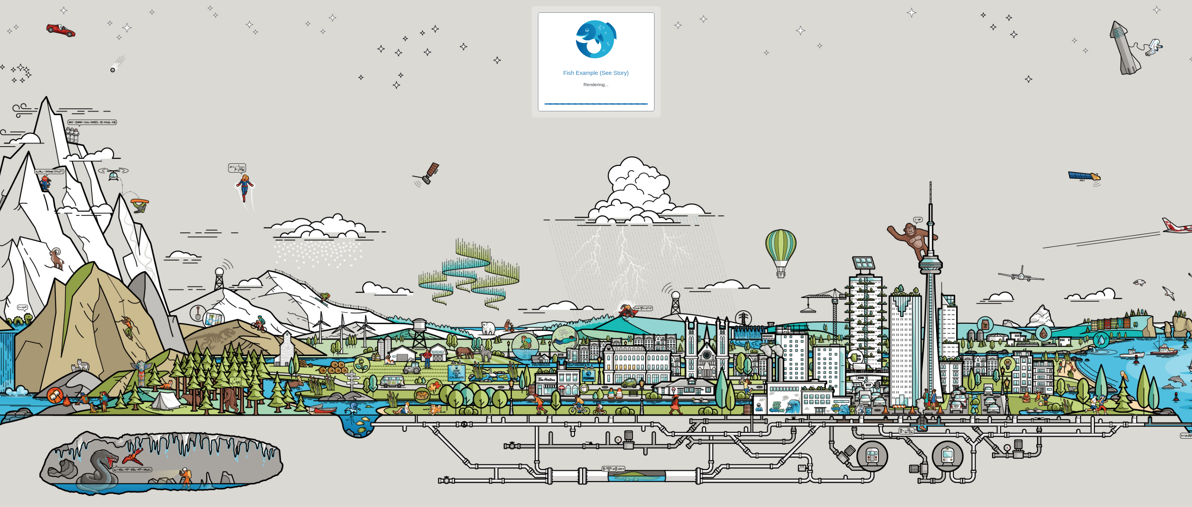
checkbox input "true"
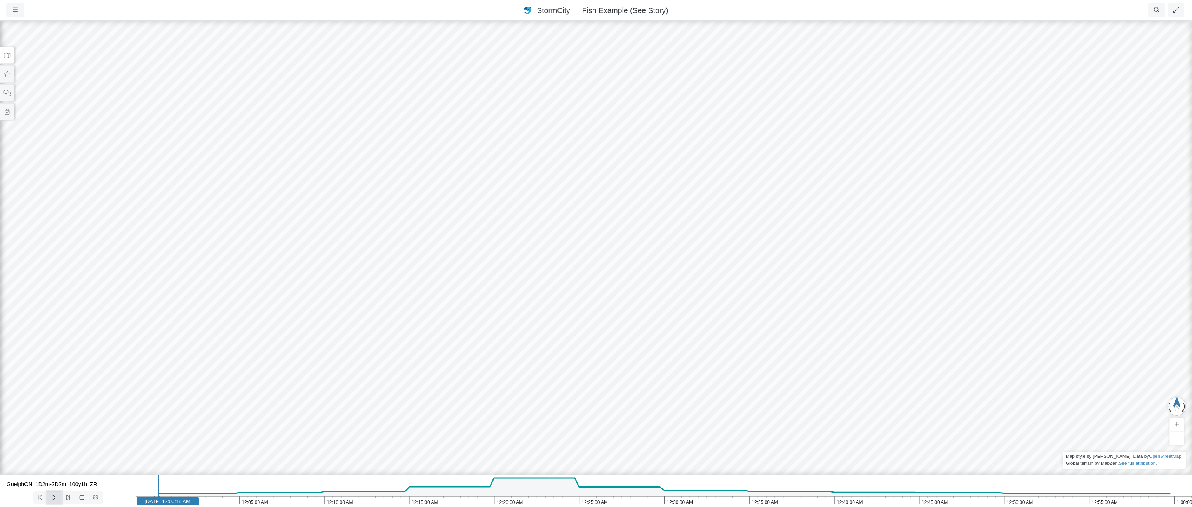
click at [54, 499] on icon at bounding box center [53, 498] width 7 height 6
click at [61, 497] on button at bounding box center [68, 498] width 14 height 12
click at [46, 494] on button at bounding box center [40, 498] width 14 height 12
click at [46, 493] on button at bounding box center [40, 498] width 14 height 12
click at [47, 493] on button at bounding box center [40, 498] width 14 height 12
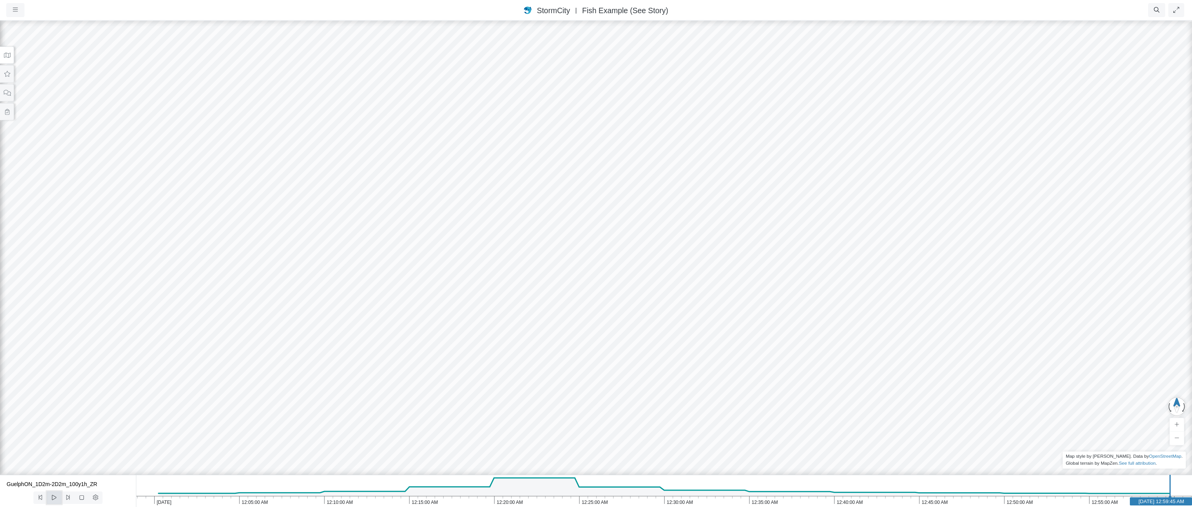
click at [54, 496] on icon at bounding box center [53, 498] width 7 height 6
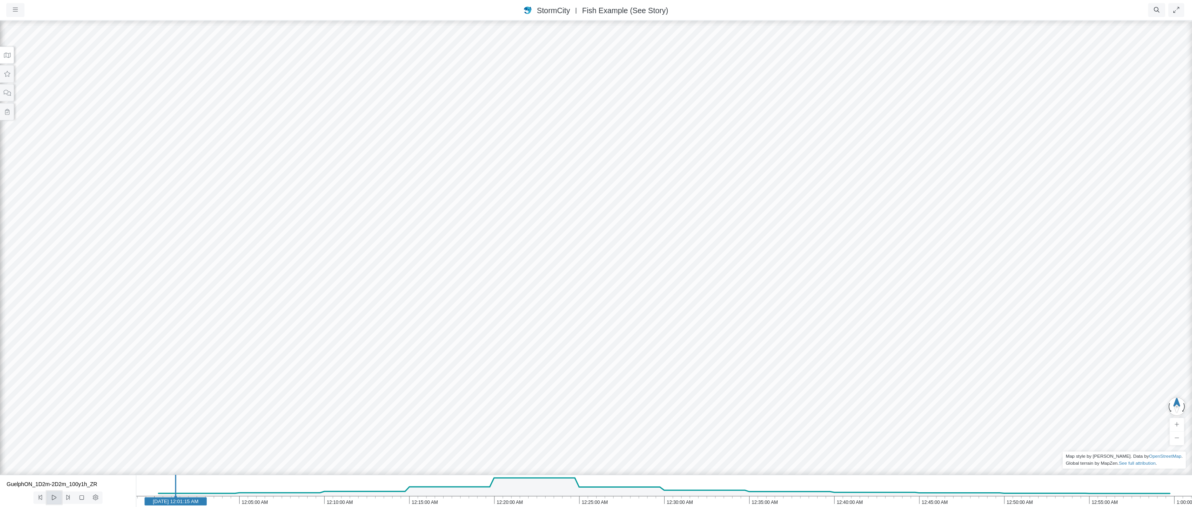
click at [54, 496] on icon at bounding box center [53, 498] width 7 height 6
click at [55, 496] on icon at bounding box center [53, 498] width 7 height 6
click at [57, 496] on icon at bounding box center [53, 498] width 7 height 6
click at [57, 497] on icon at bounding box center [53, 498] width 7 height 6
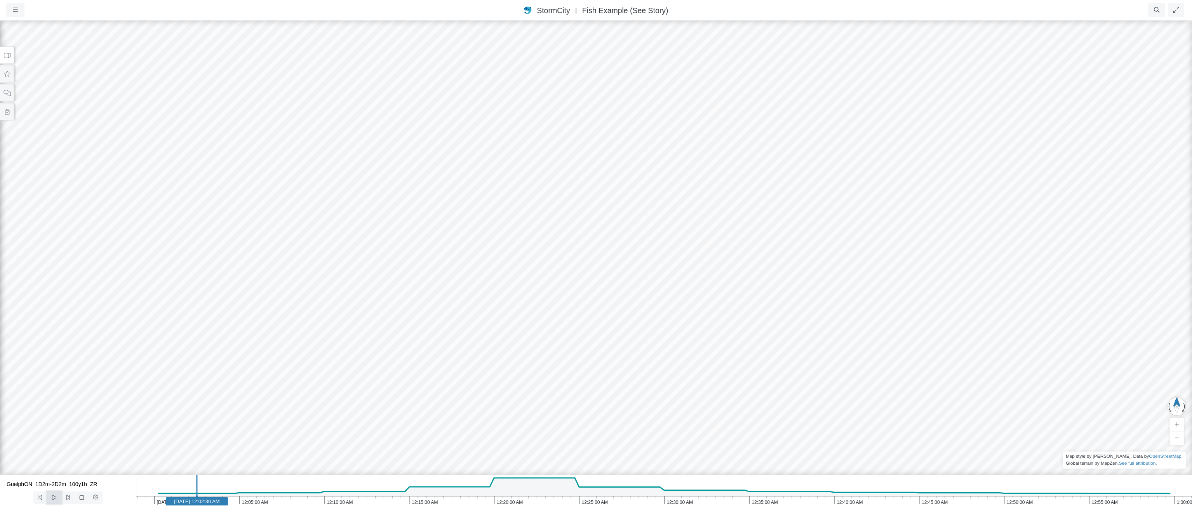
click at [57, 497] on icon at bounding box center [53, 498] width 7 height 6
drag, startPoint x: 593, startPoint y: 376, endPoint x: 469, endPoint y: 220, distance: 199.5
click at [10, 57] on icon at bounding box center [6, 55] width 7 height 6
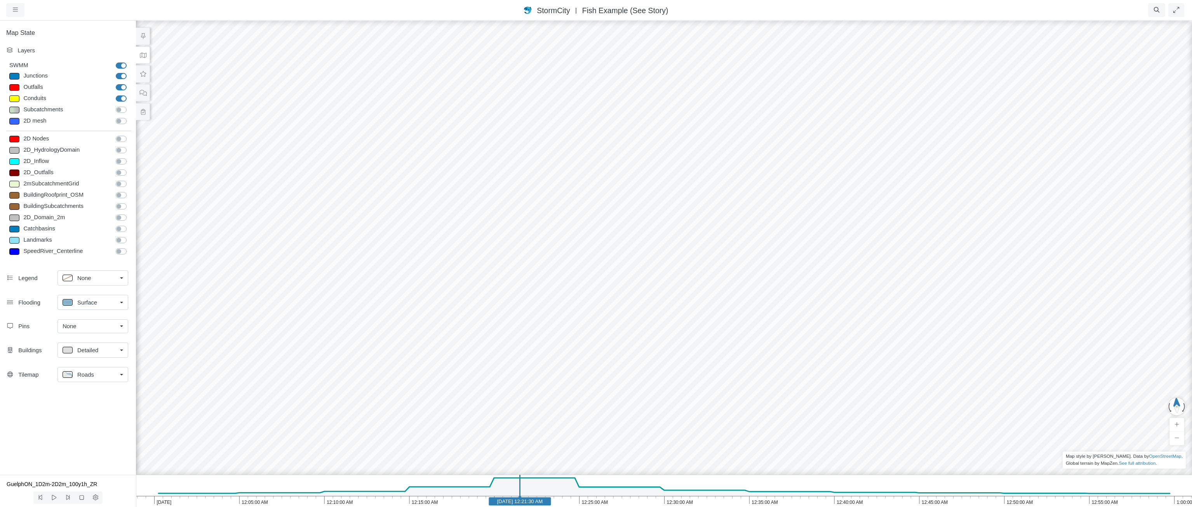
drag, startPoint x: 524, startPoint y: 332, endPoint x: 508, endPoint y: 473, distance: 141.8
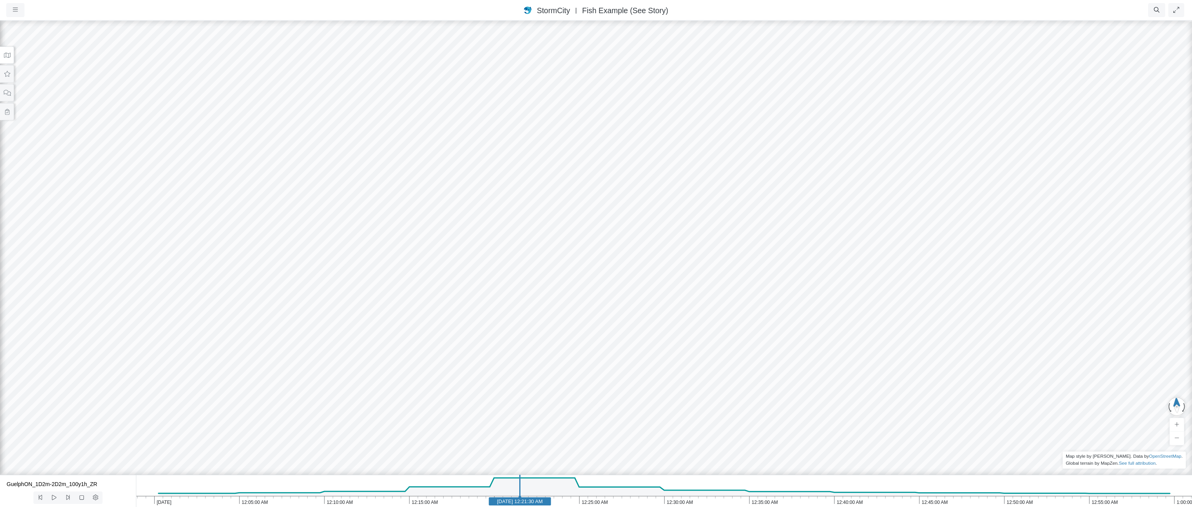
click at [3, 55] on icon at bounding box center [6, 55] width 7 height 6
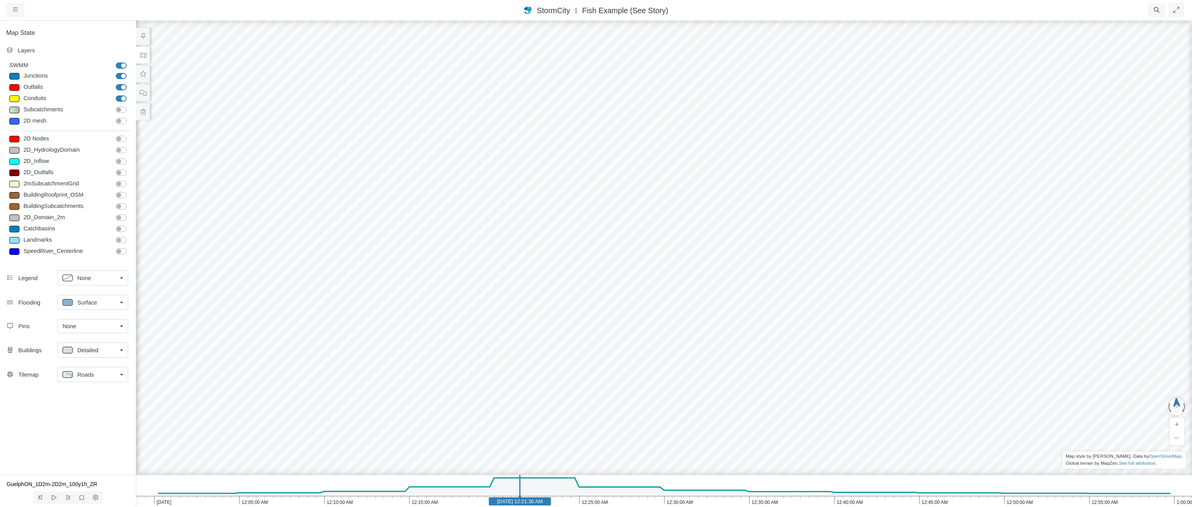
click at [92, 302] on span "Surface" at bounding box center [87, 303] width 20 height 9
drag, startPoint x: 87, startPoint y: 359, endPoint x: 82, endPoint y: 359, distance: 4.7
click at [87, 359] on span "Isopleth" at bounding box center [87, 358] width 20 height 9
click at [268, 504] on icon "1:00:00 AM 12:55:00 AM 12:50:00 AM 12:45:00 AM 12:40:00 AM 12:35:00 AM 12:30:00…" at bounding box center [664, 491] width 1056 height 32
click at [1083, 500] on icon "1:00:00 AM 12:55:00 AM 12:50:00 AM 12:45:00 AM 12:40:00 AM 12:35:00 AM 12:30:00…" at bounding box center [664, 491] width 1056 height 32
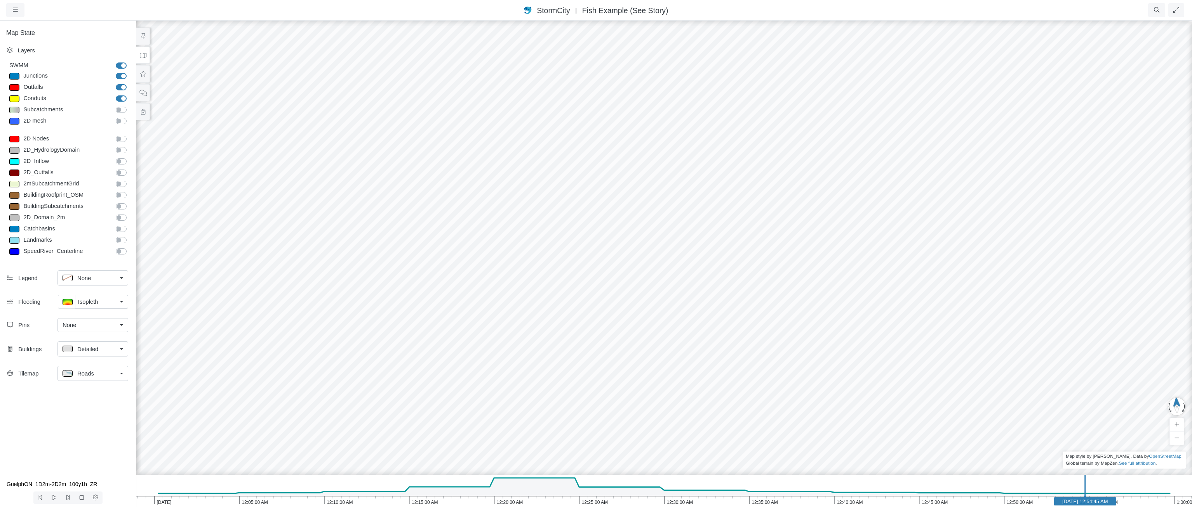
click at [1147, 499] on icon "1:00:00 AM 12:55:00 AM 12:50:00 AM 12:45:00 AM 12:40:00 AM 12:35:00 AM 12:30:00…" at bounding box center [664, 491] width 1056 height 32
click at [162, 499] on icon "1:00:00 AM 12:55:00 AM 12:50:00 AM 12:45:00 AM 12:40:00 AM 12:35:00 AM 12:30:00…" at bounding box center [664, 491] width 1056 height 32
click at [52, 497] on icon at bounding box center [53, 498] width 7 height 6
click at [73, 497] on button at bounding box center [68, 498] width 14 height 12
click at [72, 496] on button at bounding box center [68, 498] width 14 height 12
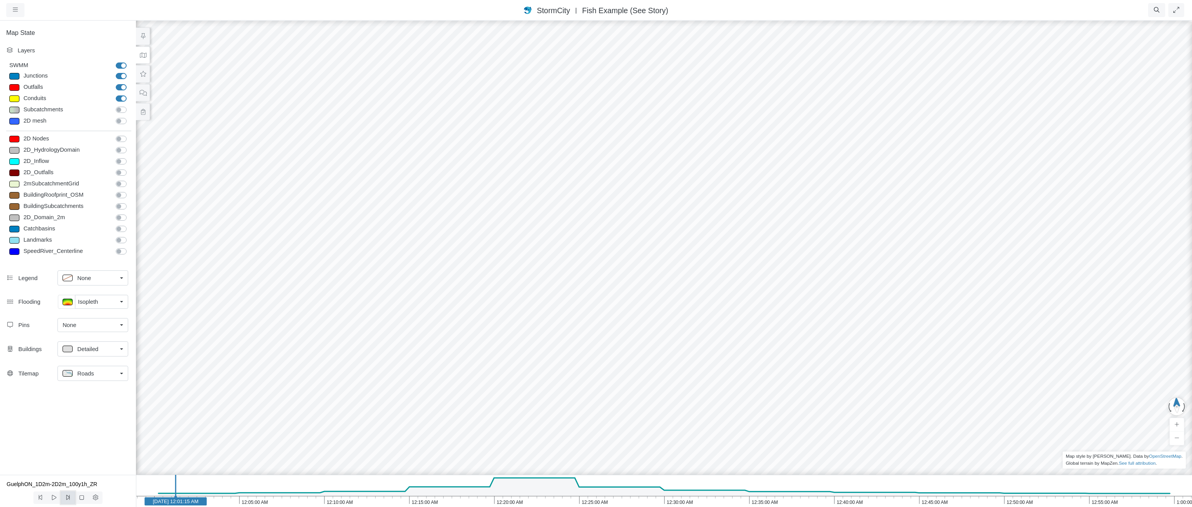
click at [72, 496] on button at bounding box center [68, 498] width 14 height 12
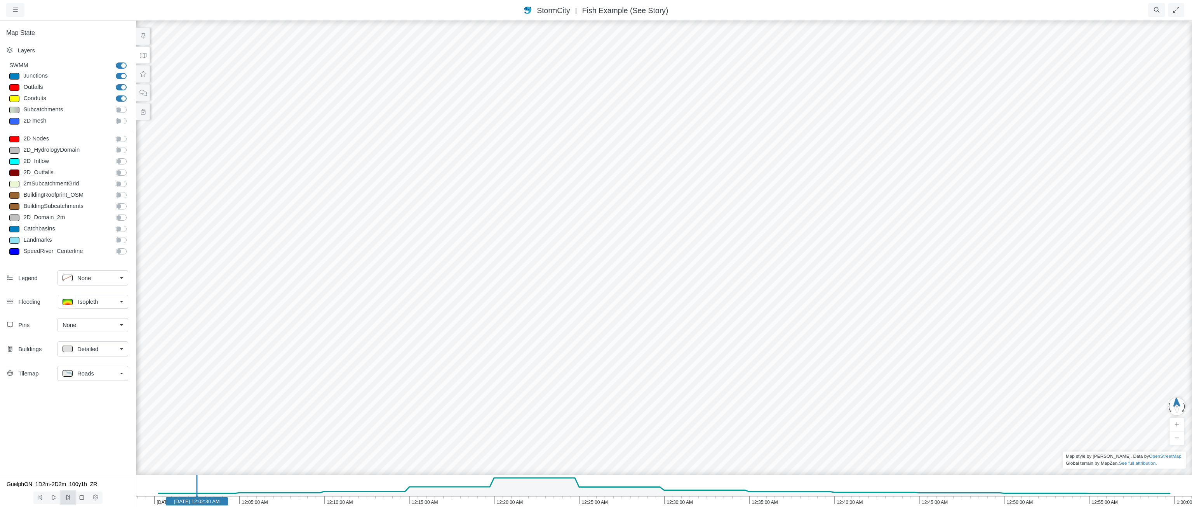
click at [72, 496] on button at bounding box center [68, 498] width 14 height 12
click at [73, 496] on button at bounding box center [68, 498] width 14 height 12
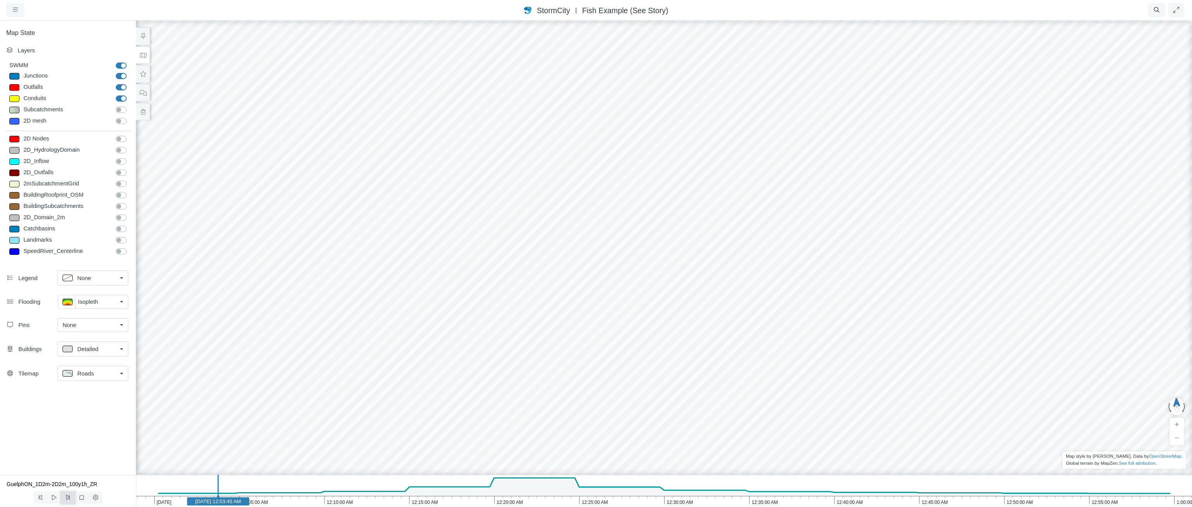
click at [73, 496] on button at bounding box center [68, 498] width 14 height 12
click at [74, 496] on button at bounding box center [68, 498] width 14 height 12
click at [75, 496] on button at bounding box center [68, 498] width 14 height 12
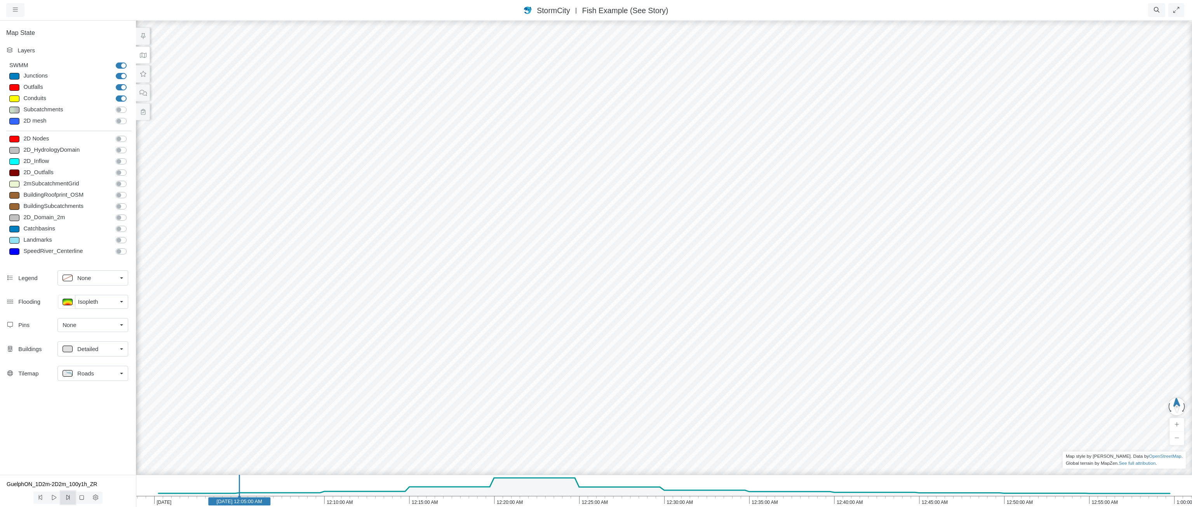
click at [75, 497] on button at bounding box center [68, 498] width 14 height 12
click at [75, 497] on button at bounding box center [82, 498] width 14 height 12
click at [72, 499] on button at bounding box center [68, 498] width 14 height 12
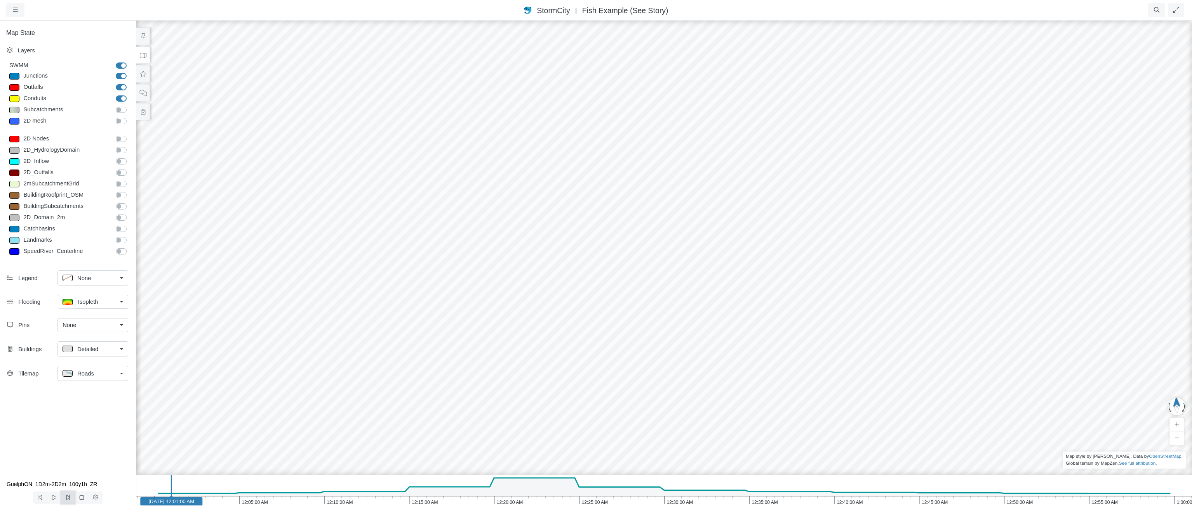
click at [72, 499] on button at bounding box center [68, 498] width 14 height 12
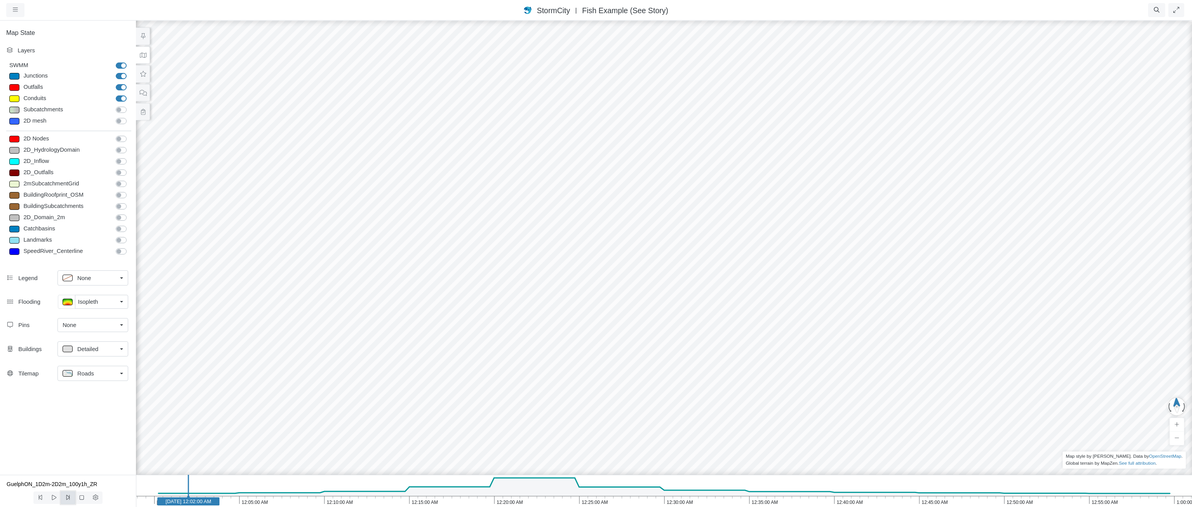
click at [72, 499] on button at bounding box center [68, 498] width 14 height 12
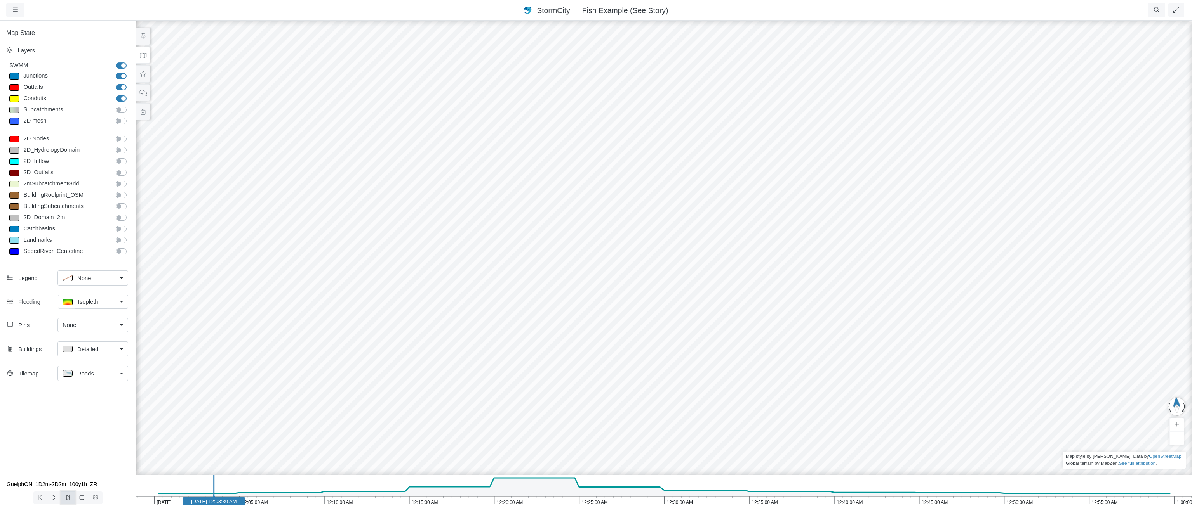
click at [72, 499] on button at bounding box center [68, 498] width 14 height 12
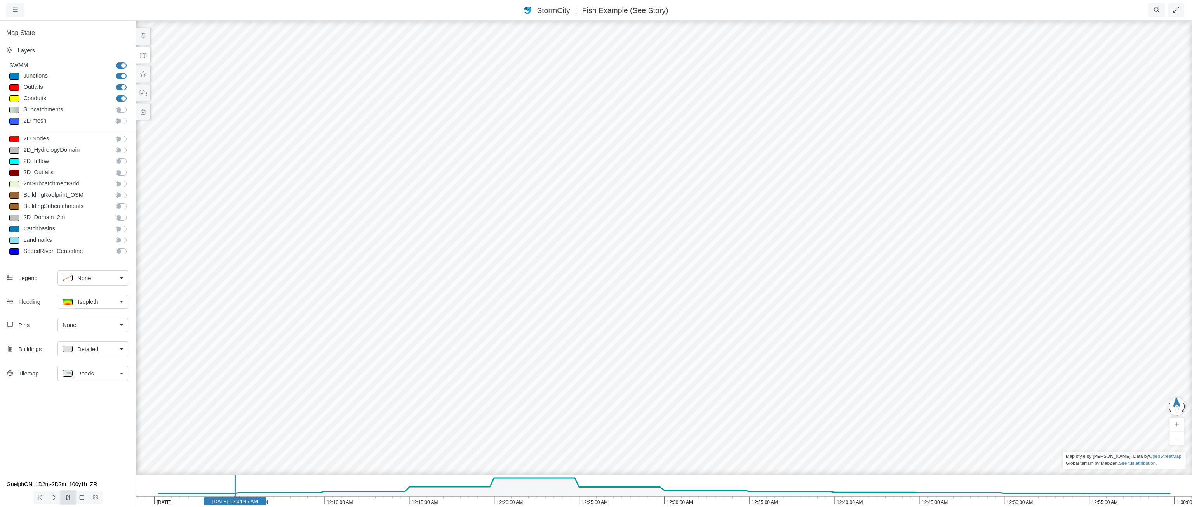
click at [72, 499] on button at bounding box center [68, 498] width 14 height 12
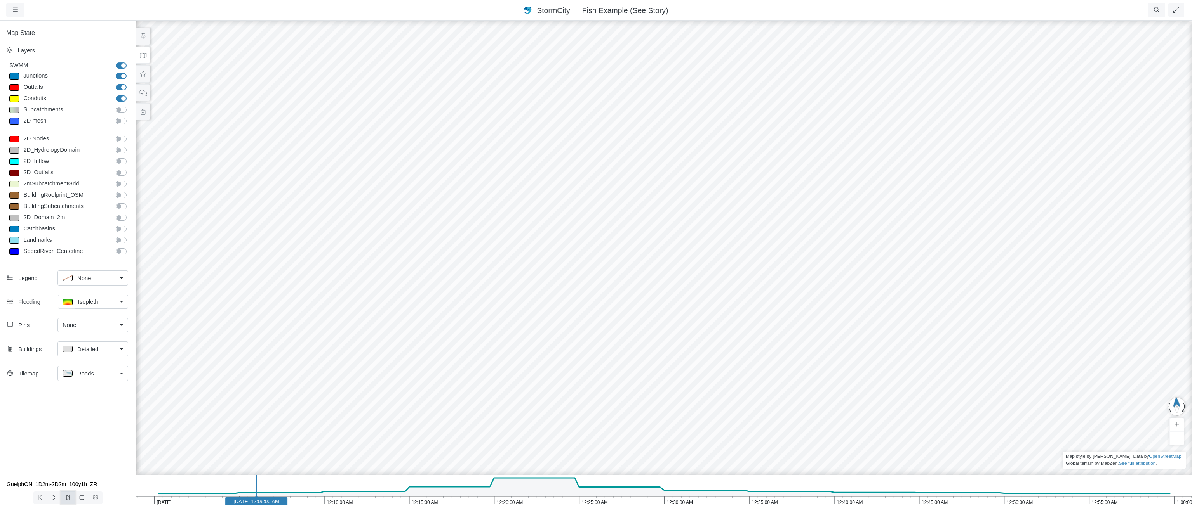
click at [72, 499] on button at bounding box center [68, 498] width 14 height 12
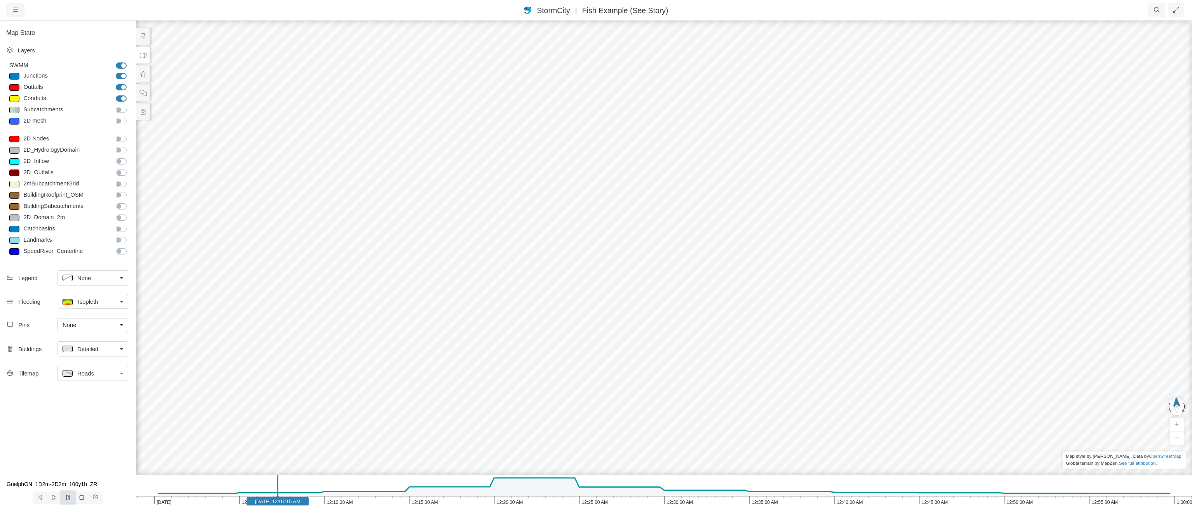
click at [72, 499] on button at bounding box center [68, 498] width 14 height 12
click at [405, 502] on icon "1:00:00 AM 12:55:00 AM 12:50:00 AM 12:45:00 AM 12:40:00 AM 12:35:00 AM 12:30:00…" at bounding box center [664, 491] width 1056 height 32
click at [520, 507] on icon "1:00:00 AM 12:55:00 AM 12:50:00 AM 12:45:00 AM 12:40:00 AM 12:35:00 AM 12:30:00…" at bounding box center [664, 491] width 1056 height 32
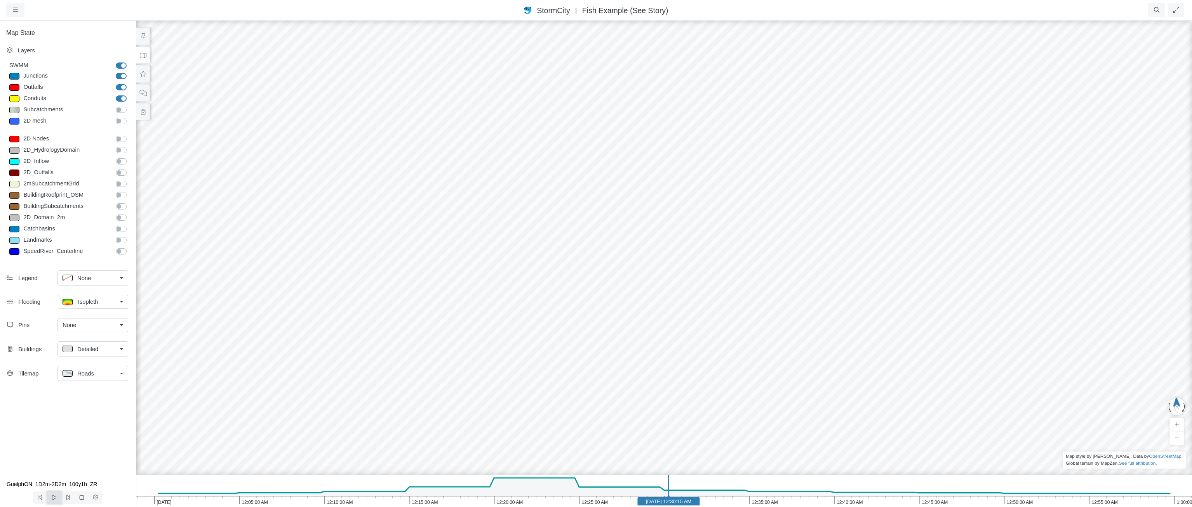
click at [57, 499] on icon at bounding box center [53, 498] width 7 height 6
click at [561, 14] on span "StormCity" at bounding box center [553, 10] width 33 height 9
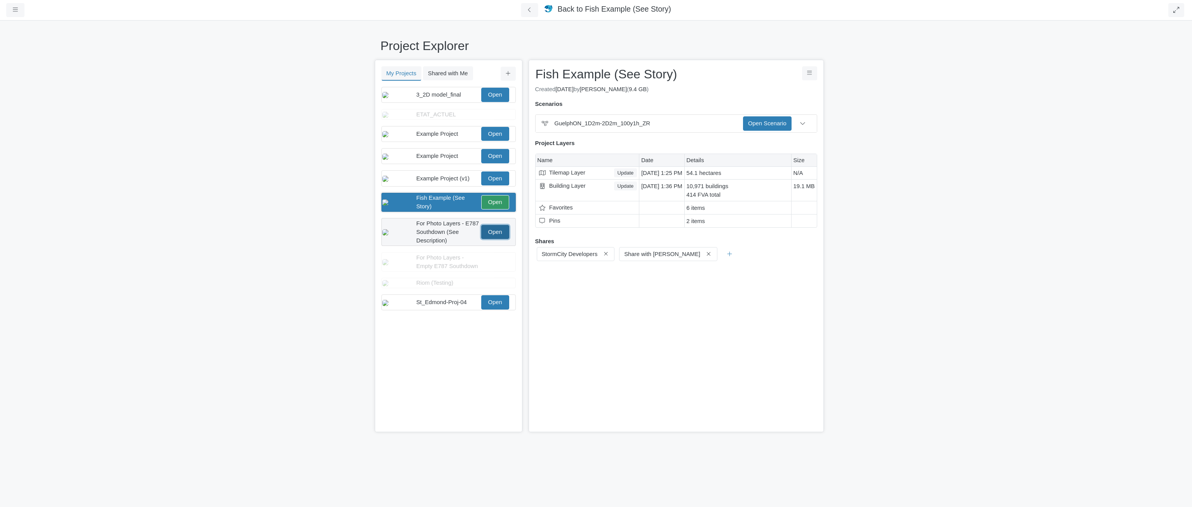
click at [498, 239] on link "Open" at bounding box center [495, 232] width 28 height 14
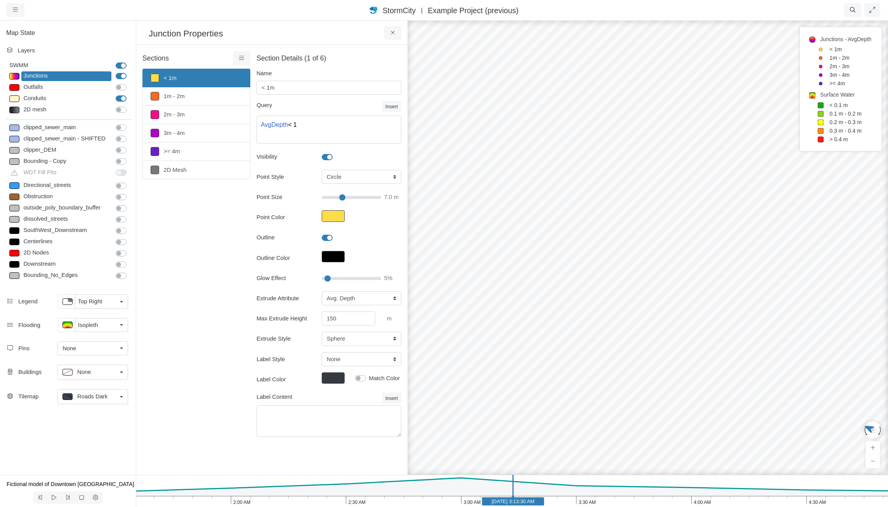
select select "CIRCLE"
select select "AvgDepth"
select select "SPH"
click at [185, 269] on div "Sections < 1m 1m - 2m 2m - 3m 3m - 4m >= 4m 2D Mesh Layer Details Refraction" at bounding box center [196, 248] width 108 height 395
click at [51, 496] on icon at bounding box center [53, 498] width 7 height 6
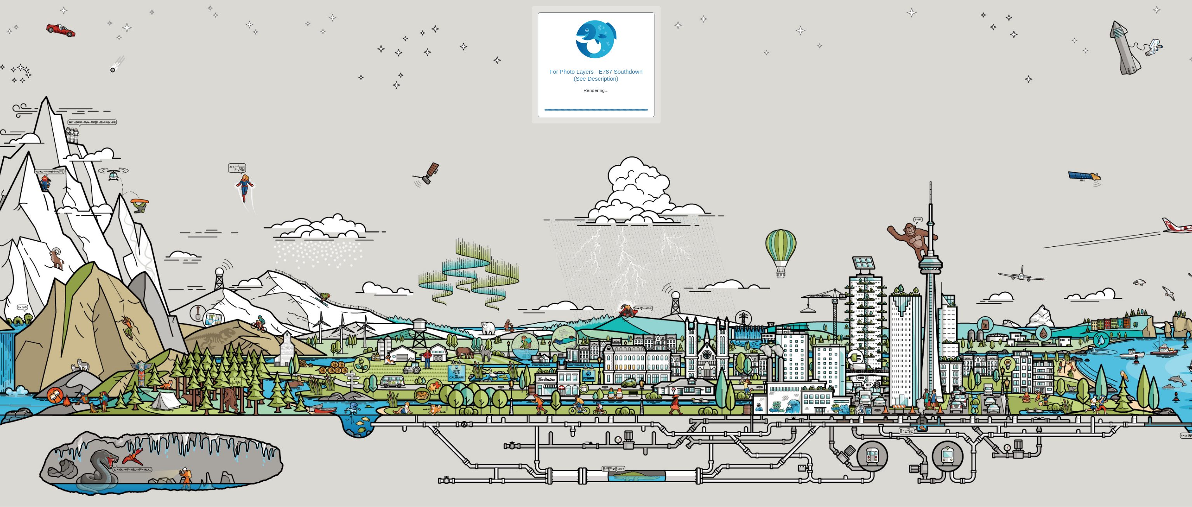
checkbox input "true"
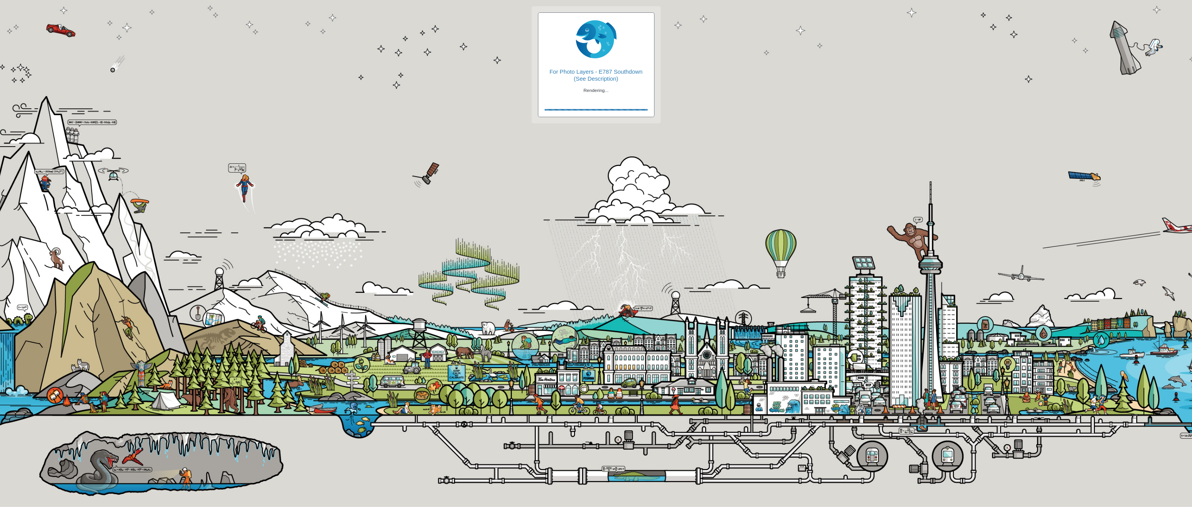
checkbox input "true"
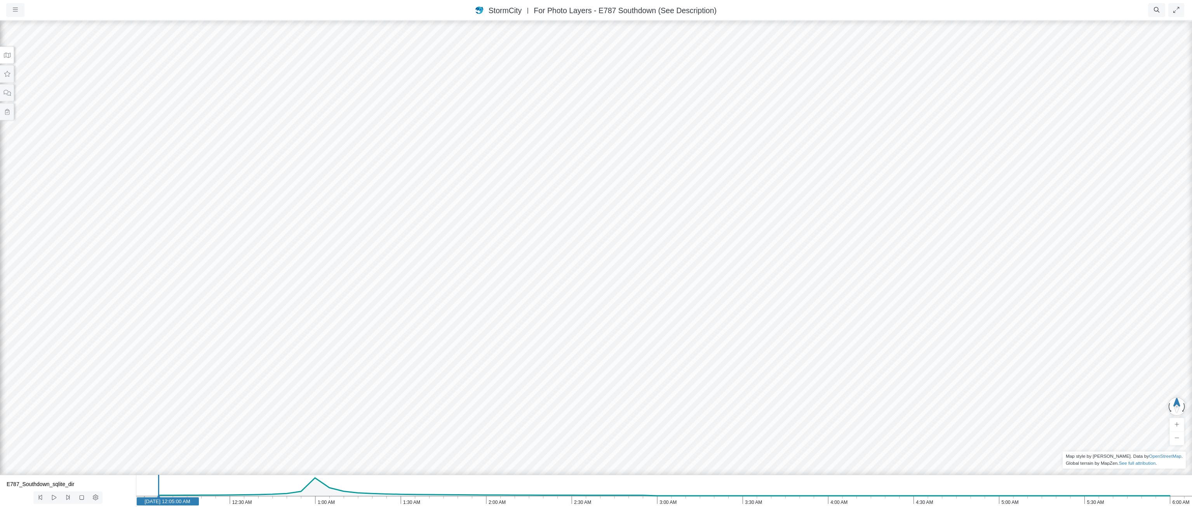
click at [314, 500] on icon "6:00 AM 5:30 AM 5:00 AM 4:30 AM 4:00 AM 3:30 AM 3:00 AM 2:30 AM 2:00 AM 1:30 AM…" at bounding box center [664, 491] width 1056 height 32
click at [49, 495] on button at bounding box center [54, 498] width 14 height 12
click at [53, 495] on span at bounding box center [53, 498] width 7 height 6
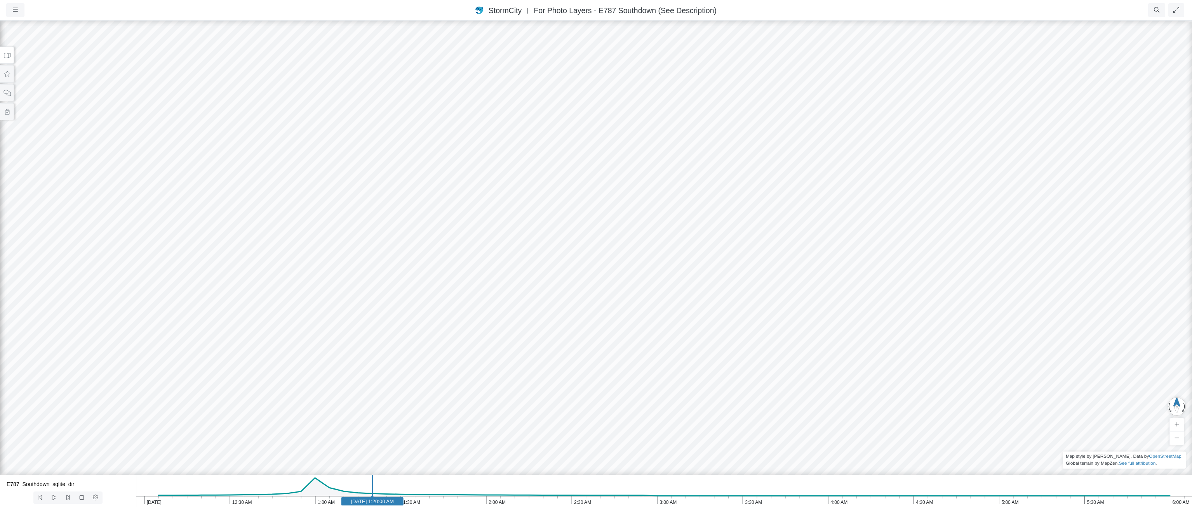
click at [9, 58] on button at bounding box center [7, 55] width 14 height 17
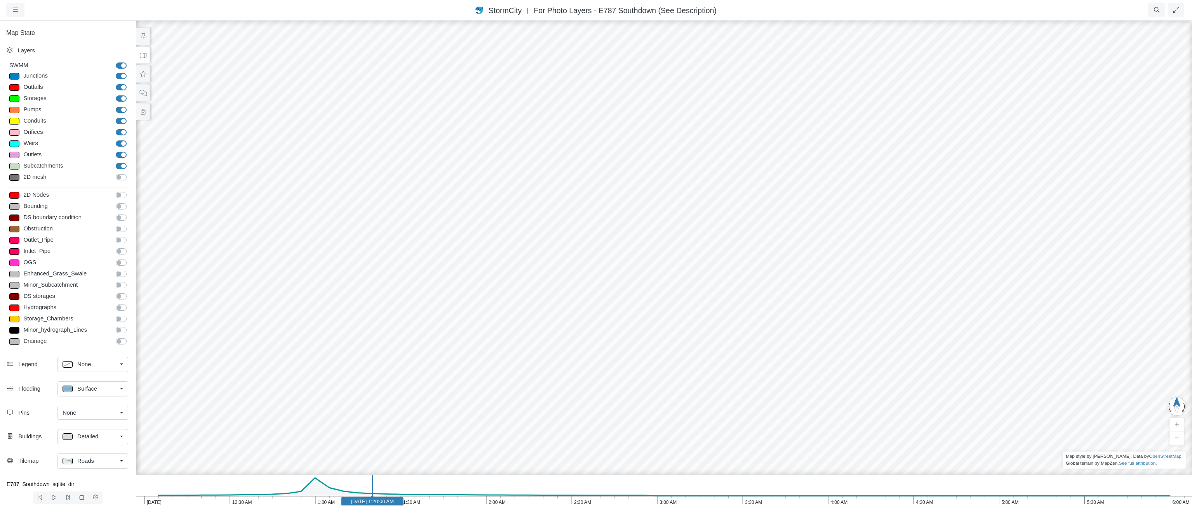
scroll to position [3, 0]
click at [98, 387] on div "Surface" at bounding box center [90, 389] width 54 height 10
click at [30, 407] on div "Pins None None All [STREET_ADDRESS] [STREET_ADDRESS] [STREET_ADDRESS] [STREET_A…" at bounding box center [68, 414] width 136 height 23
click at [99, 418] on link "None" at bounding box center [92, 413] width 71 height 14
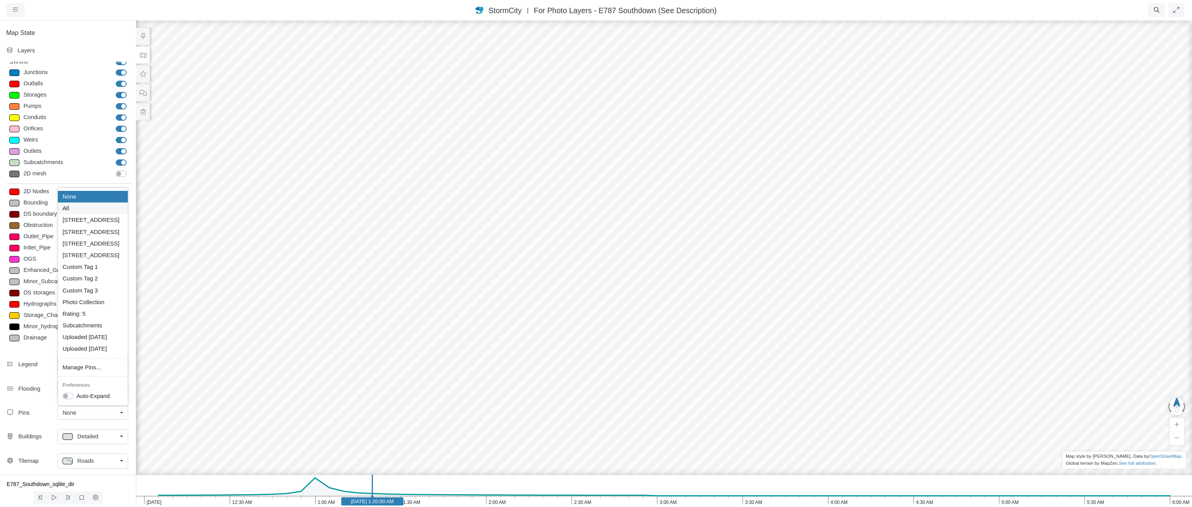
click at [85, 208] on div "All" at bounding box center [93, 208] width 61 height 9
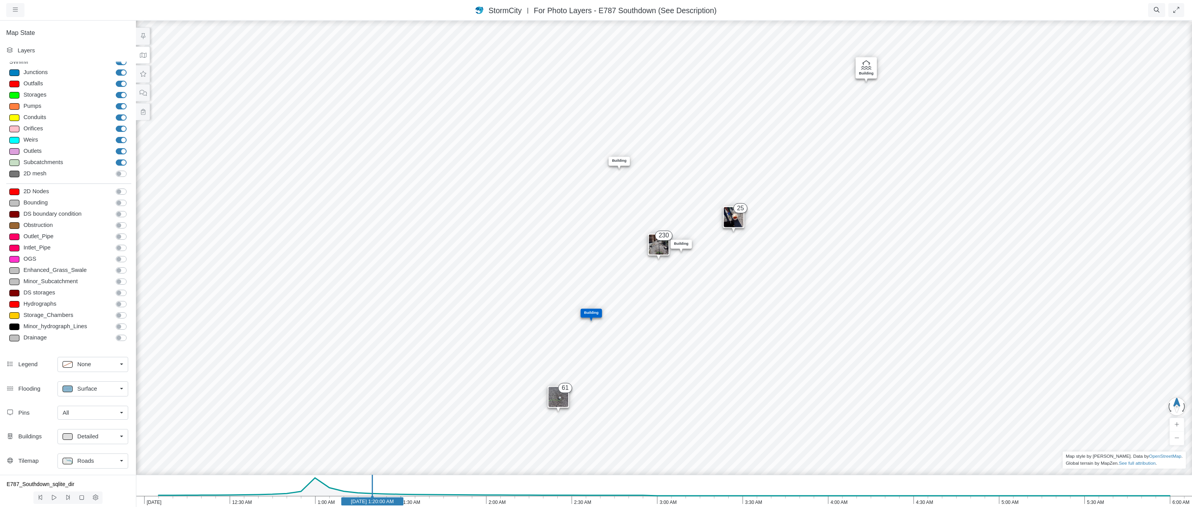
drag, startPoint x: 670, startPoint y: 304, endPoint x: 704, endPoint y: 273, distance: 46.4
click at [704, 273] on div "Entity or function does not exist in this scenario. 230 Entity or function does…" at bounding box center [664, 264] width 1192 height 488
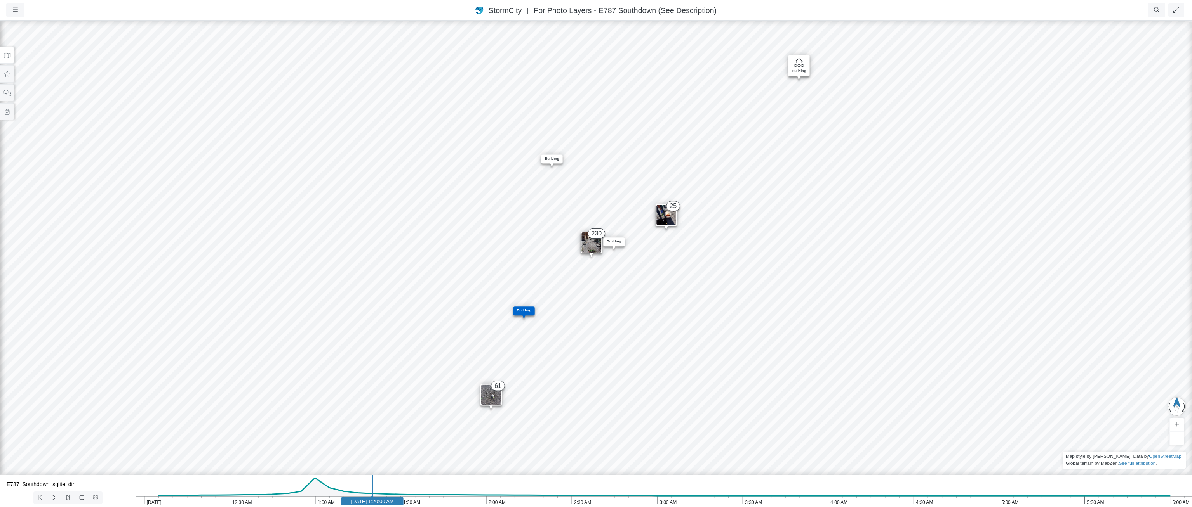
click at [586, 246] on button at bounding box center [589, 245] width 14 height 14
